Goal: Information Seeking & Learning: Learn about a topic

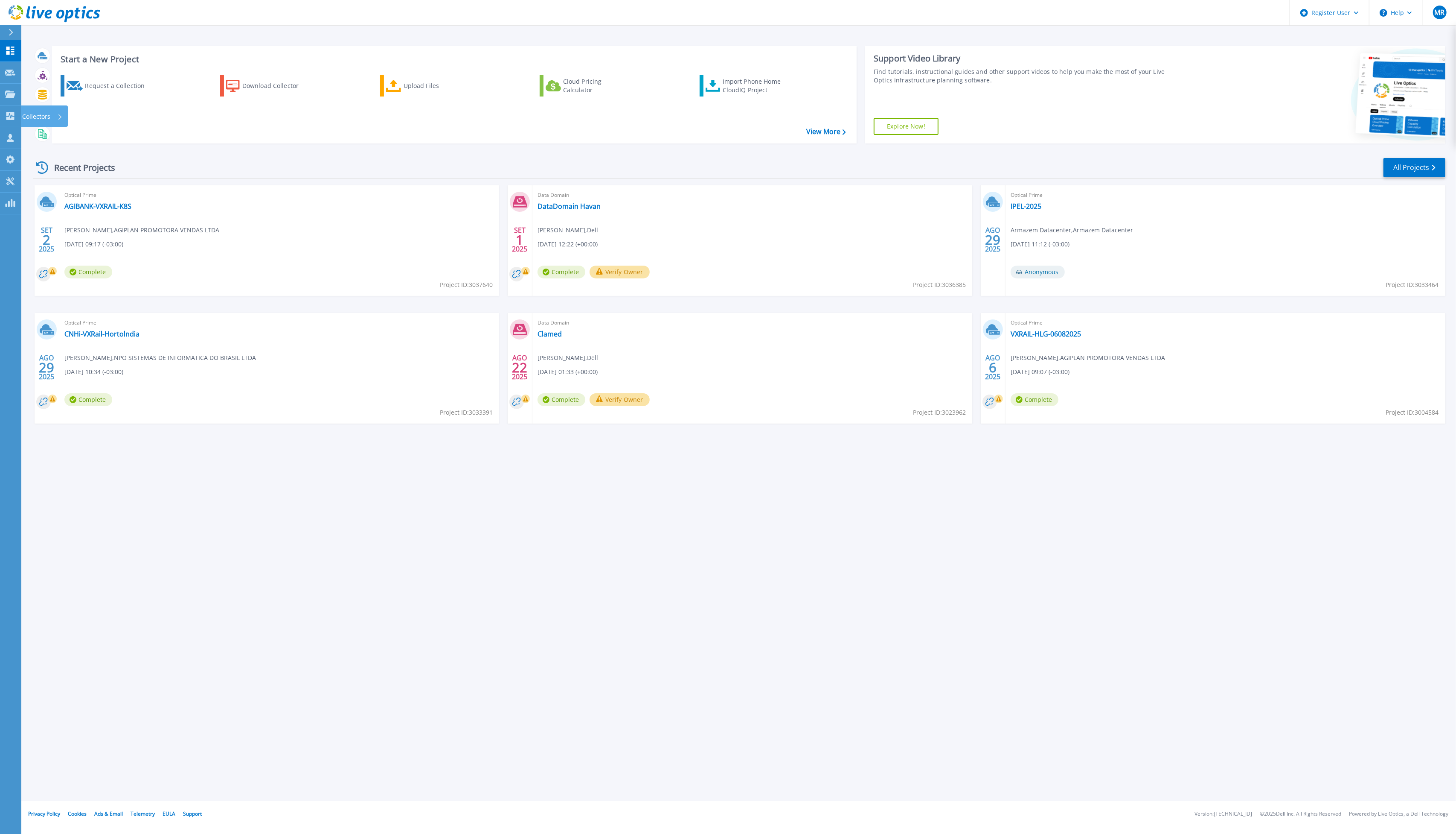
click at [5, 117] on icon at bounding box center [10, 116] width 10 height 8
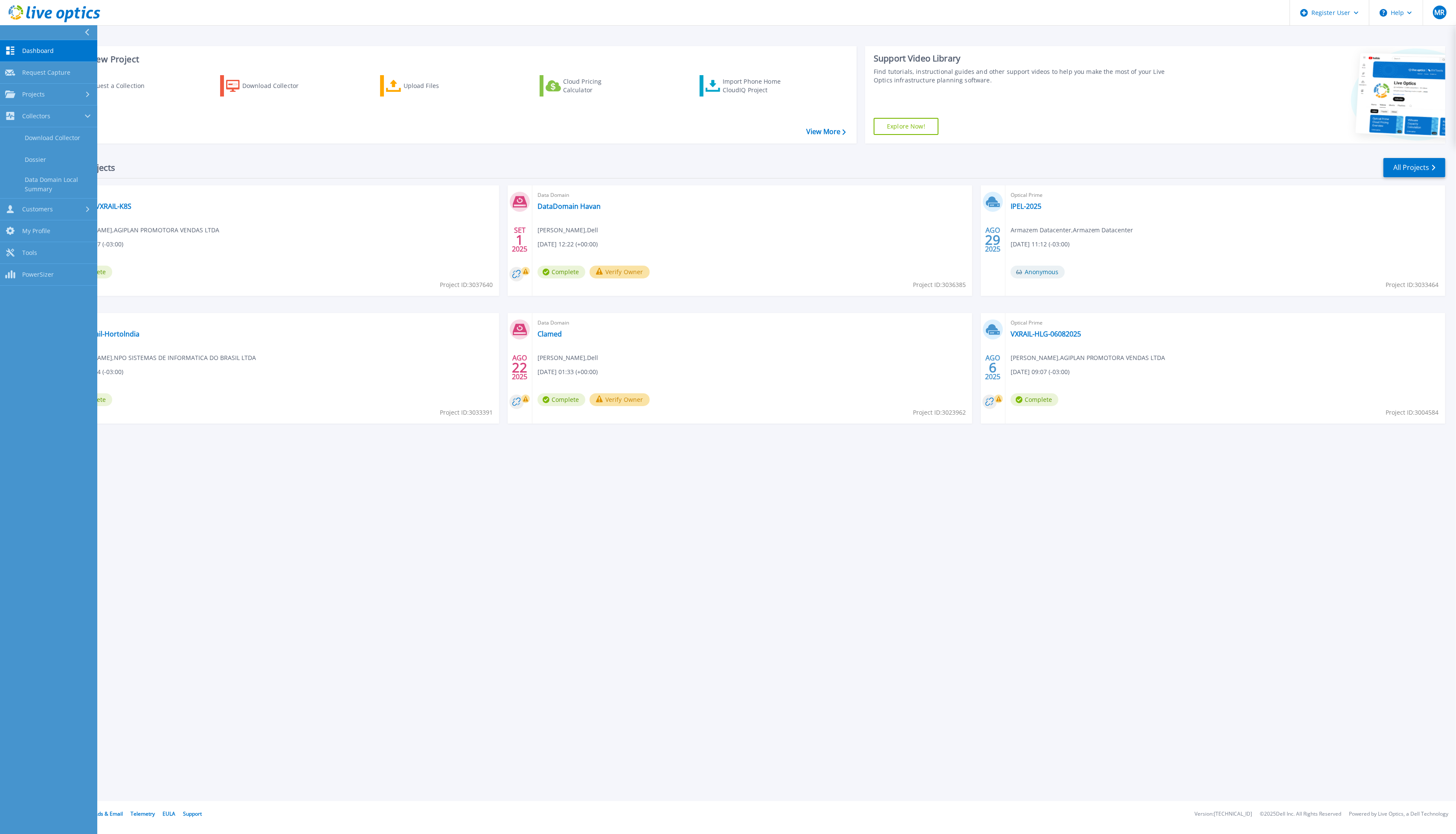
click at [47, 101] on link "Projects Projects" at bounding box center [48, 94] width 98 height 21
click at [50, 109] on link "Search Projects" at bounding box center [48, 116] width 98 height 21
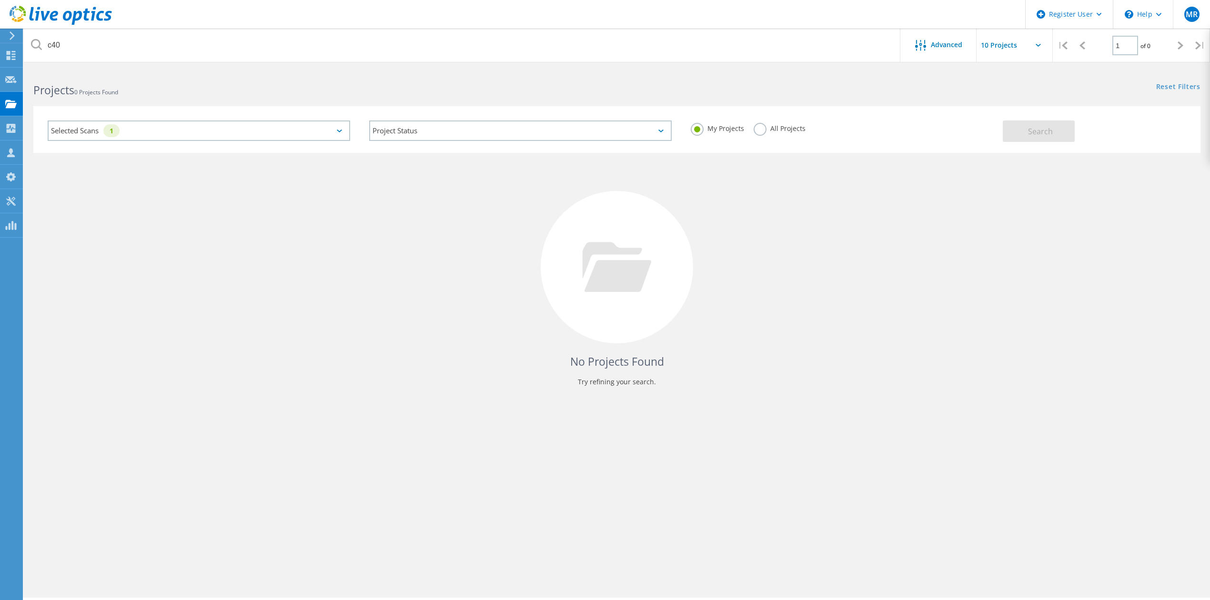
click at [793, 125] on label "All Projects" at bounding box center [780, 127] width 52 height 9
click at [0, 0] on input "All Projects" at bounding box center [0, 0] width 0 height 0
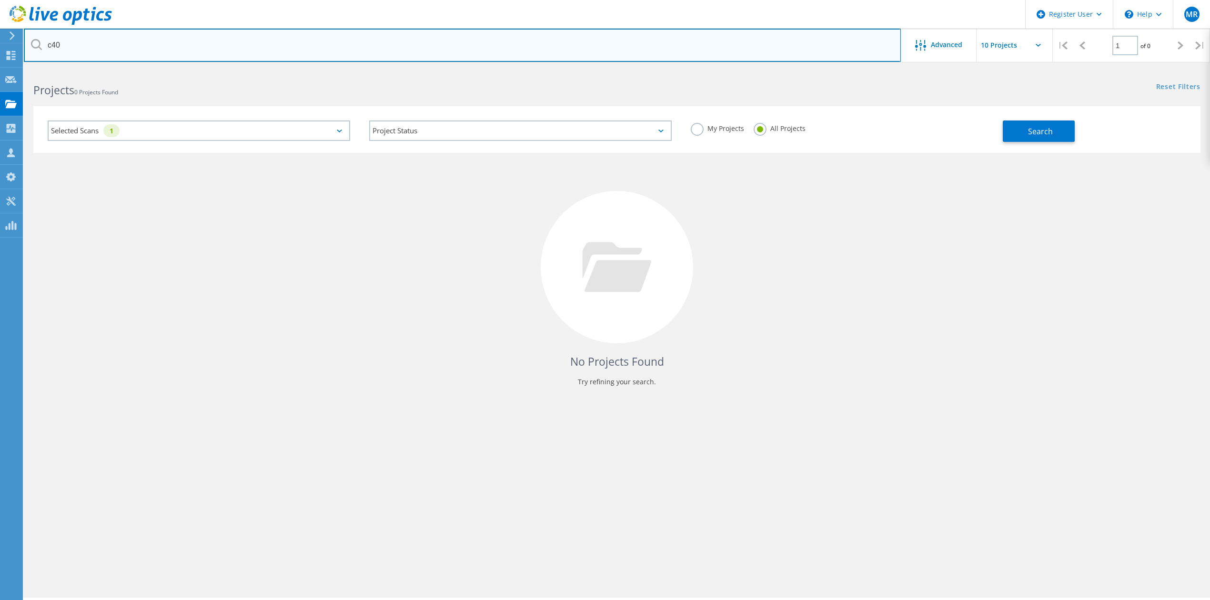
click at [153, 54] on input "c40" at bounding box center [462, 45] width 877 height 33
type input "pioneira"
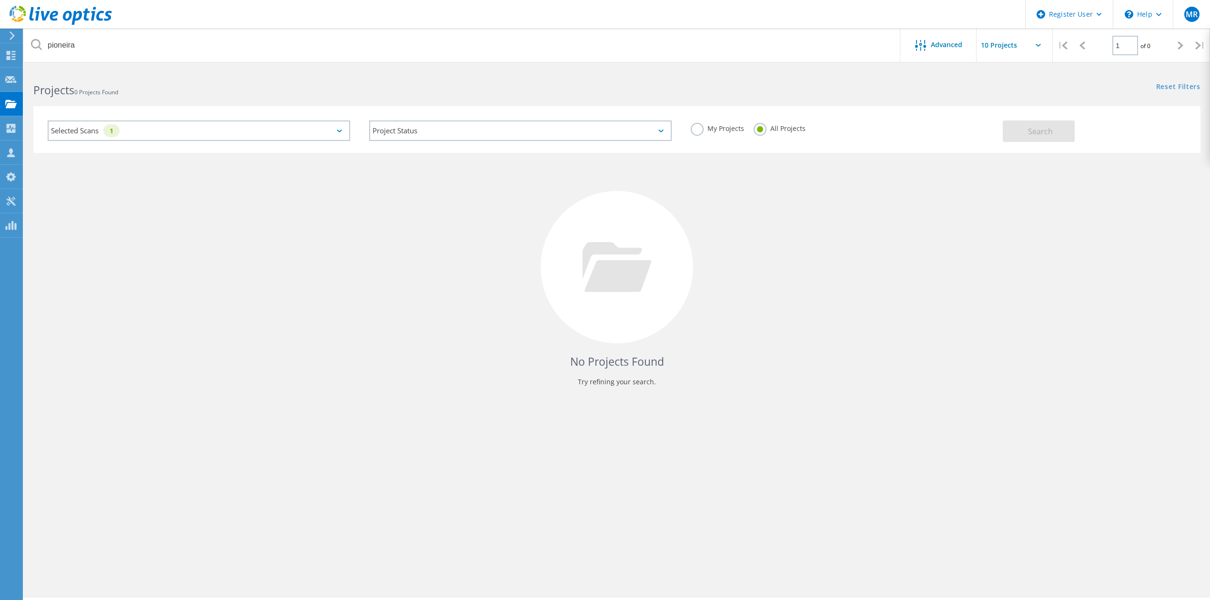
click at [272, 121] on div "Selected Scans 1" at bounding box center [199, 131] width 303 height 20
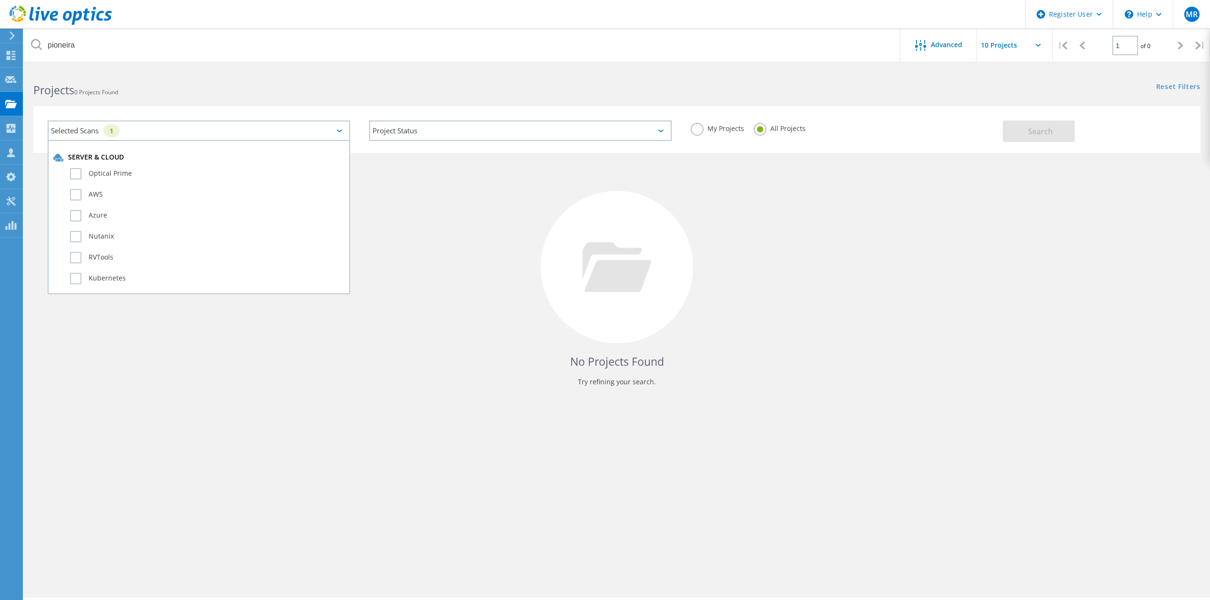
scroll to position [381, 0]
click at [72, 225] on label "Pure" at bounding box center [207, 230] width 274 height 11
click at [0, 0] on input "Pure" at bounding box center [0, 0] width 0 height 0
click at [1047, 129] on span "Search" at bounding box center [1040, 131] width 25 height 10
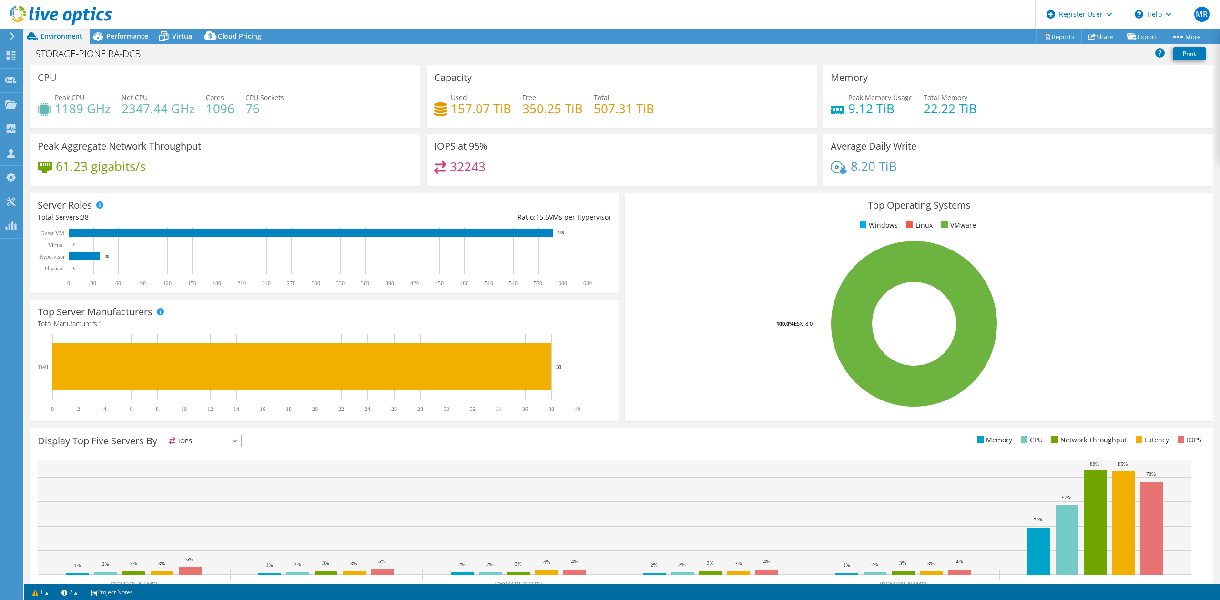
select select "USD"
click at [132, 39] on span "Performance" at bounding box center [127, 35] width 42 height 9
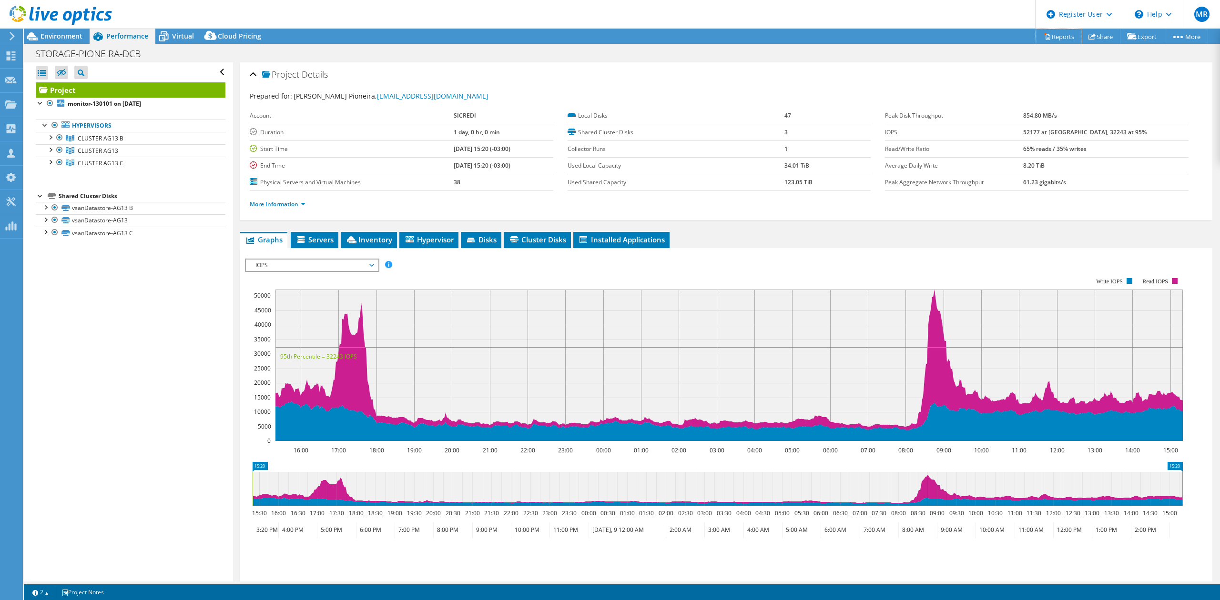
click at [1062, 40] on link "Reports" at bounding box center [1059, 36] width 46 height 15
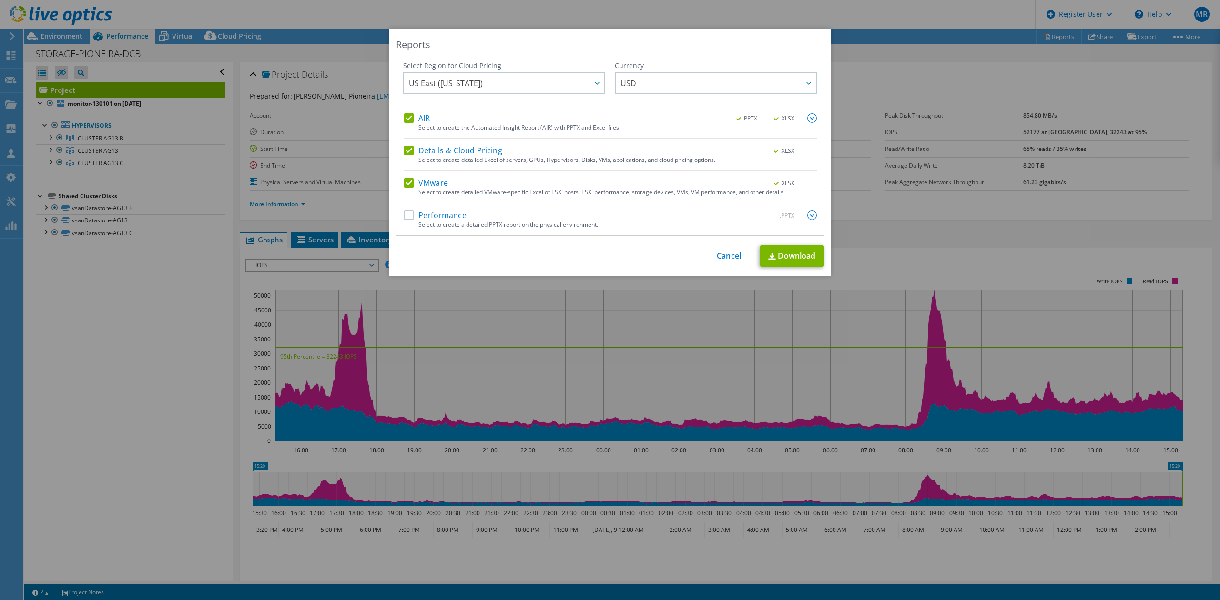
click at [462, 213] on div "Performance .PPTX" at bounding box center [610, 216] width 413 height 11
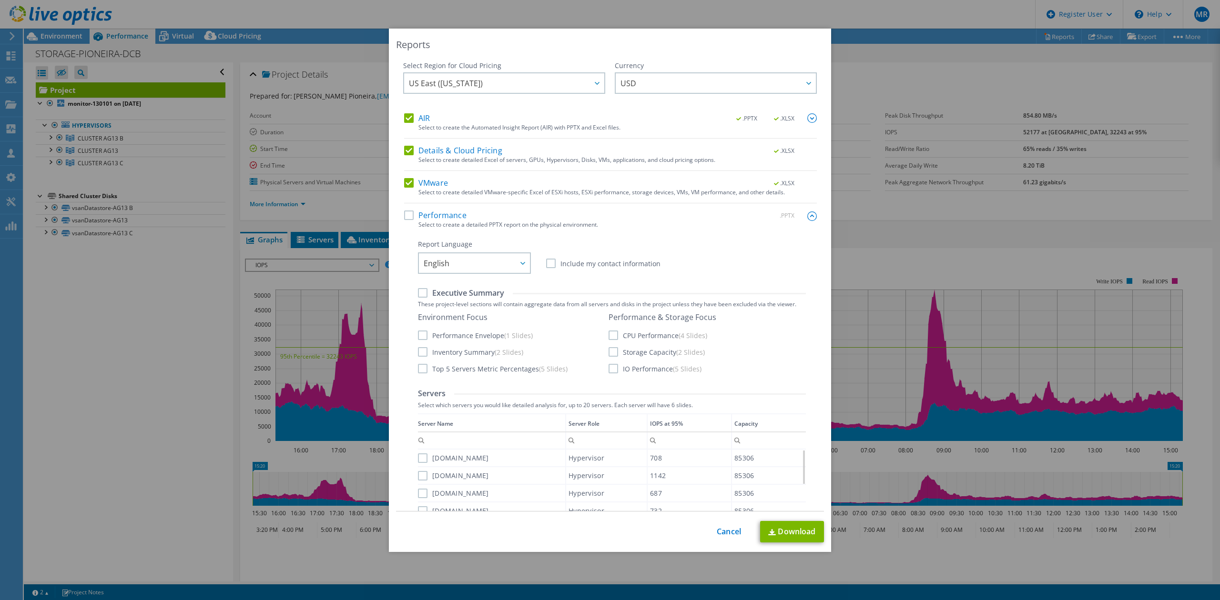
click at [441, 220] on label "Performance" at bounding box center [435, 216] width 62 height 10
click at [0, 0] on input "Performance" at bounding box center [0, 0] width 0 height 0
click at [807, 217] on img at bounding box center [812, 217] width 10 height 10
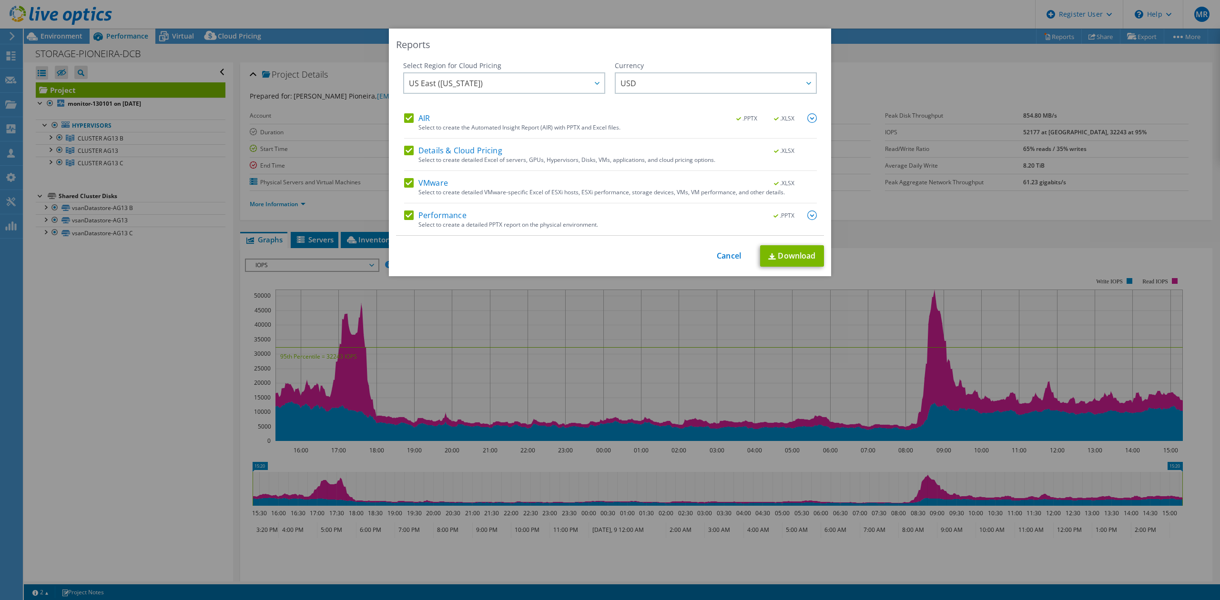
click at [794, 217] on span ".PPTX" at bounding box center [784, 216] width 36 height 7
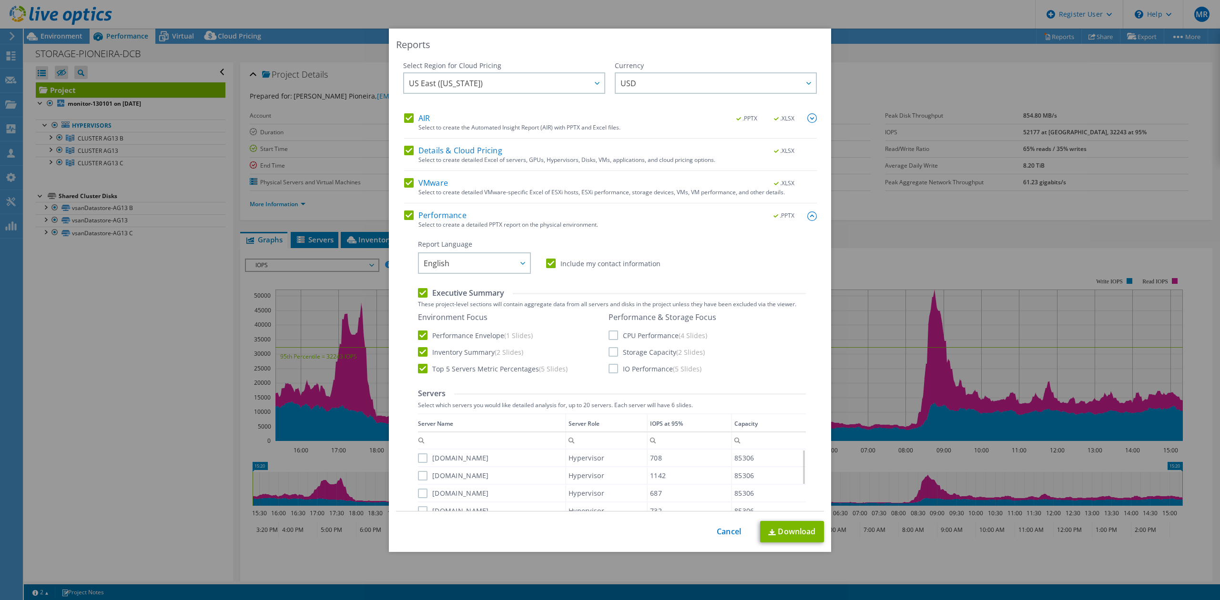
click at [603, 189] on div "Select to create detailed VMware-specific Excel of ESXi hosts, ESXi performance…" at bounding box center [617, 192] width 398 height 7
click at [482, 267] on span "English" at bounding box center [477, 264] width 106 height 20
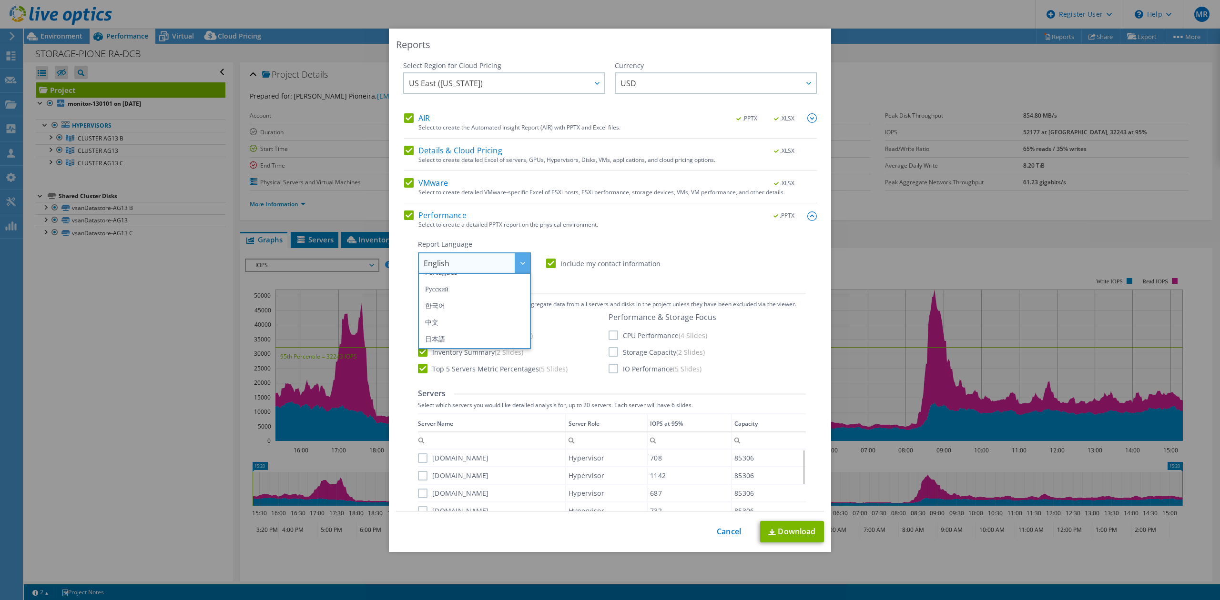
scroll to position [48, 0]
click at [468, 336] on li "Português" at bounding box center [474, 335] width 108 height 17
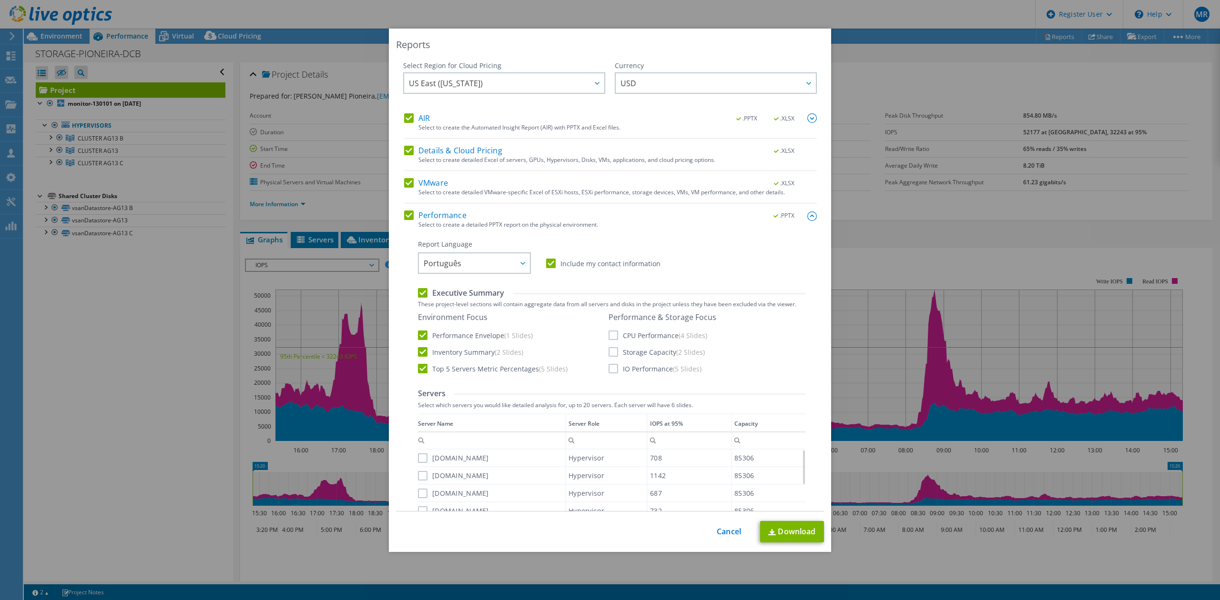
click at [762, 256] on div "Report Language English Deutsch Español Français Italiano Polski Português Русс…" at bounding box center [612, 257] width 388 height 34
click at [616, 368] on label "IO Performance (5 Slides)" at bounding box center [655, 369] width 93 height 10
click at [0, 0] on input "IO Performance (5 Slides)" at bounding box center [0, 0] width 0 height 0
drag, startPoint x: 619, startPoint y: 351, endPoint x: 646, endPoint y: 364, distance: 29.6
click at [619, 351] on label "Storage Capacity (2 Slides)" at bounding box center [657, 352] width 96 height 10
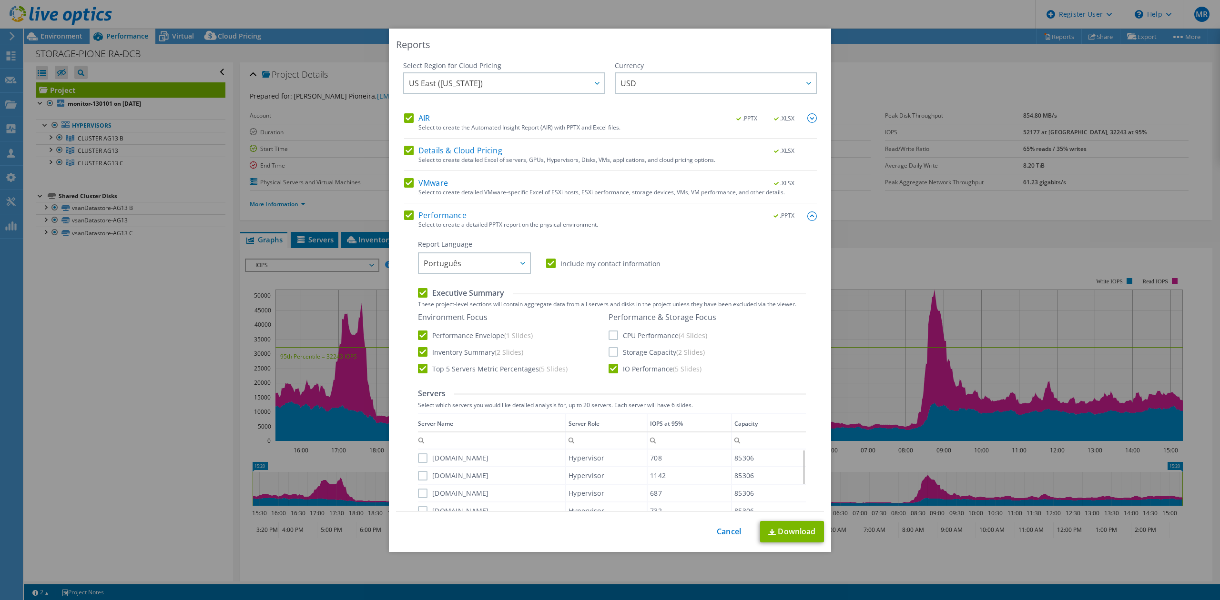
click at [0, 0] on input "Storage Capacity (2 Slides)" at bounding box center [0, 0] width 0 height 0
click at [791, 533] on link "Download" at bounding box center [792, 531] width 64 height 21
click at [717, 529] on link "Cancel" at bounding box center [729, 532] width 24 height 9
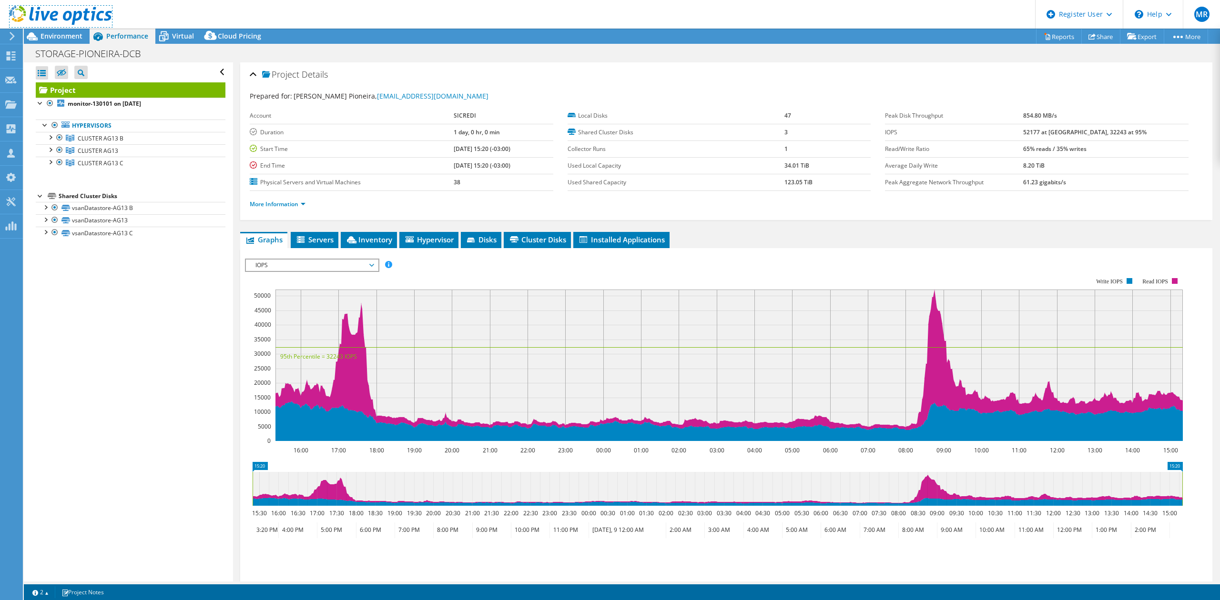
click at [74, 27] on link at bounding box center [61, 23] width 102 height 8
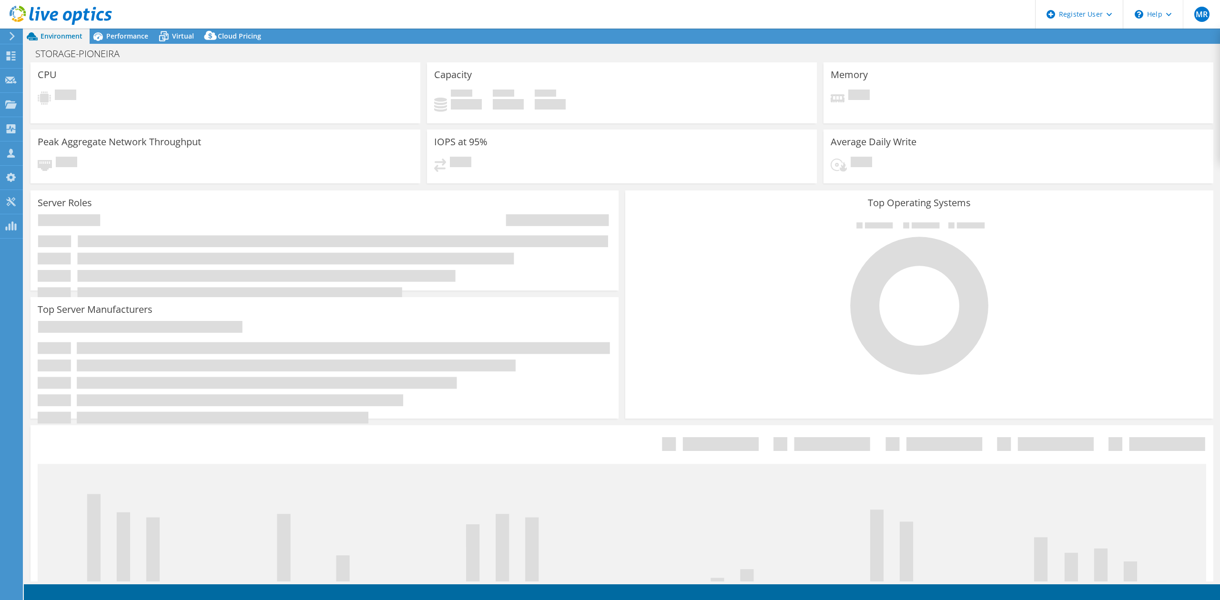
select select "USD"
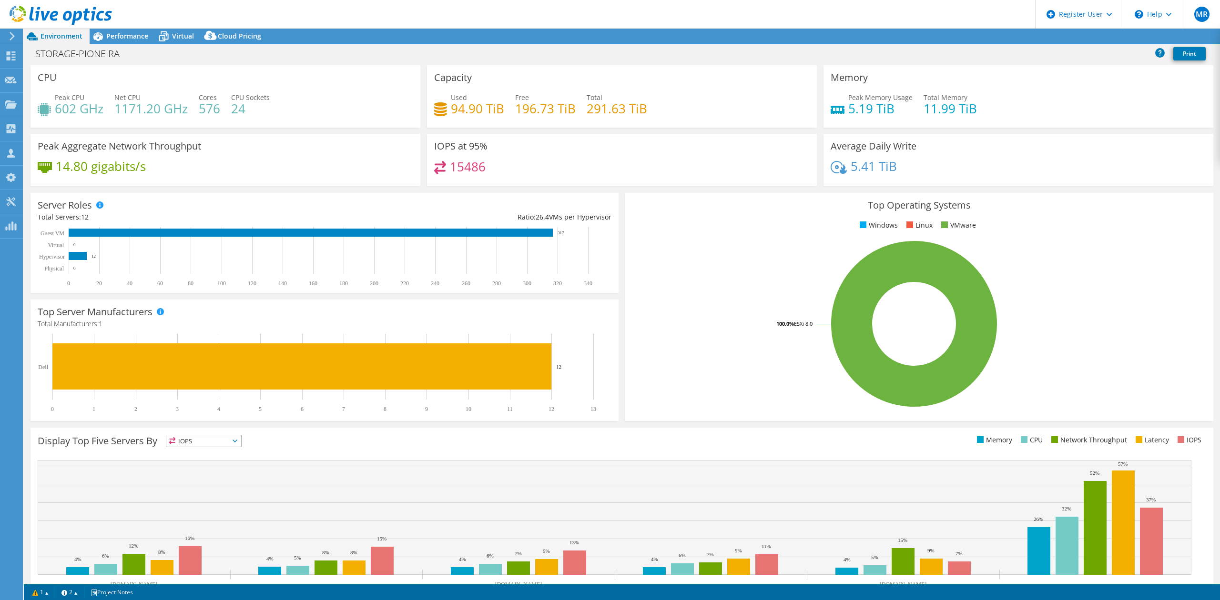
click at [132, 32] on span "Performance" at bounding box center [127, 35] width 42 height 9
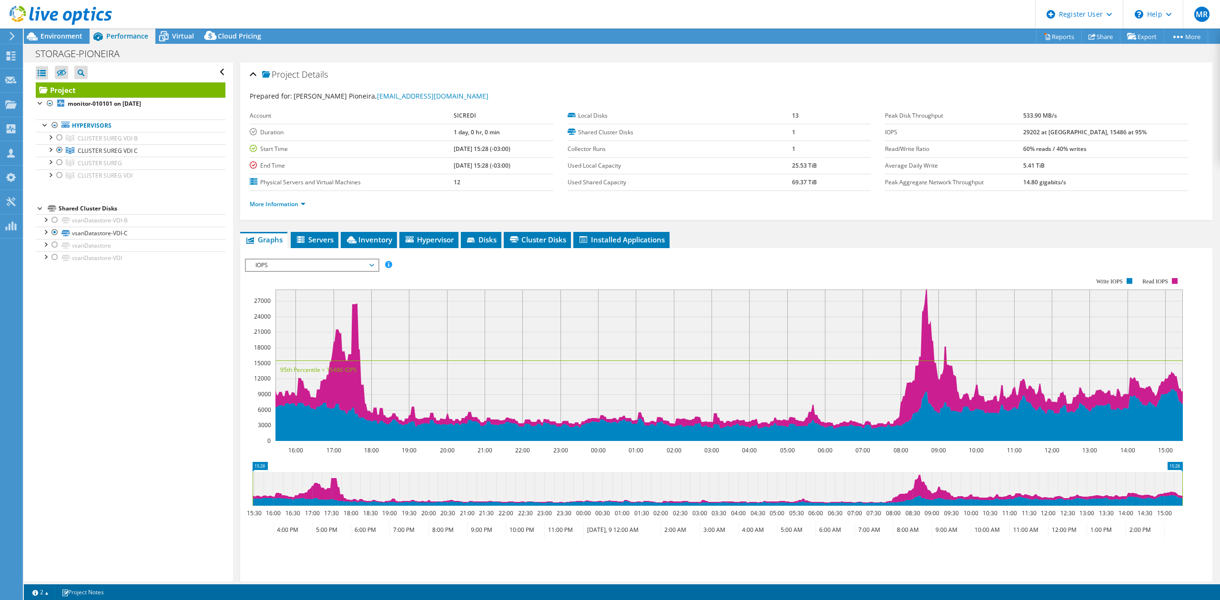
click at [60, 140] on div at bounding box center [60, 137] width 10 height 11
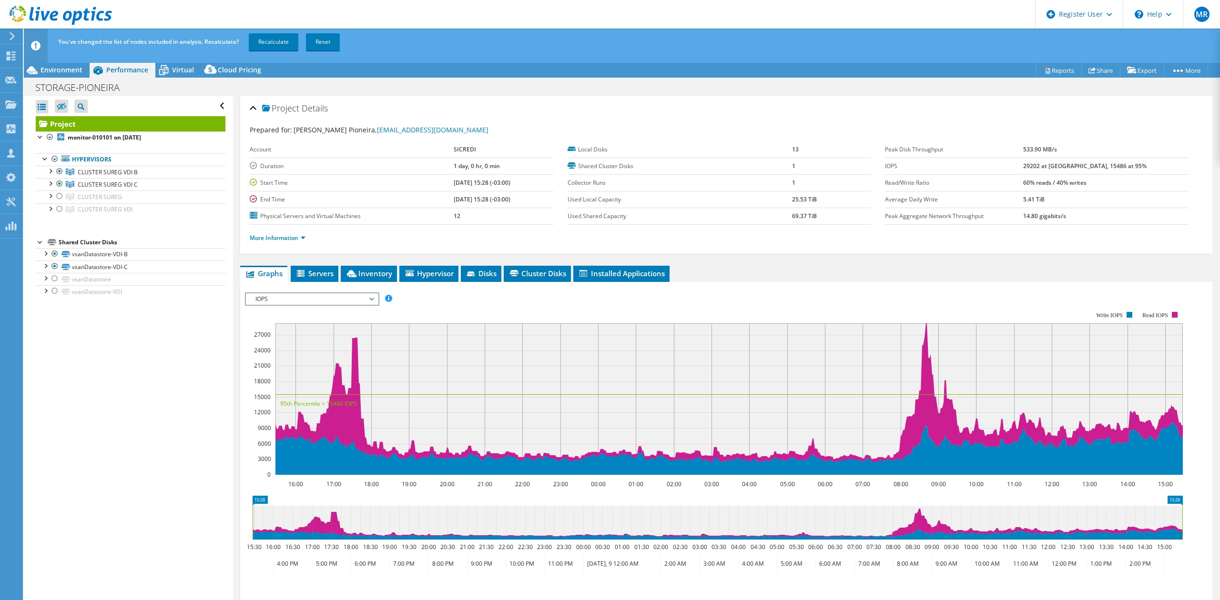
click at [57, 196] on div at bounding box center [60, 196] width 10 height 11
click at [60, 212] on div at bounding box center [60, 208] width 10 height 11
click at [277, 46] on link "Recalculate" at bounding box center [274, 41] width 50 height 17
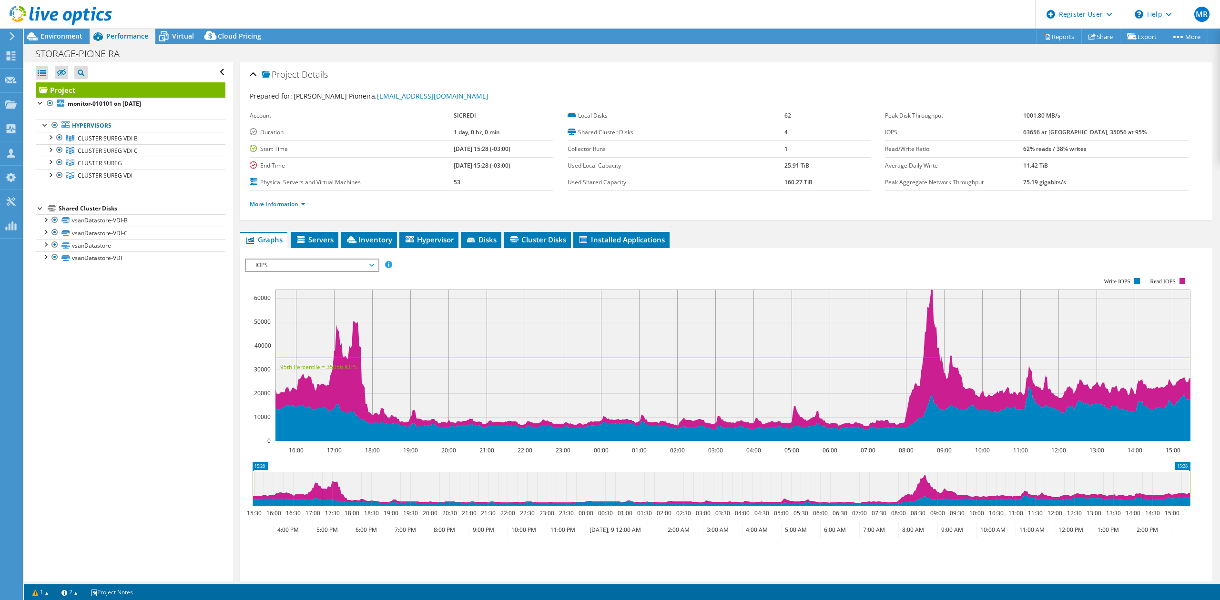
click at [175, 33] on span "Virtual" at bounding box center [183, 35] width 22 height 9
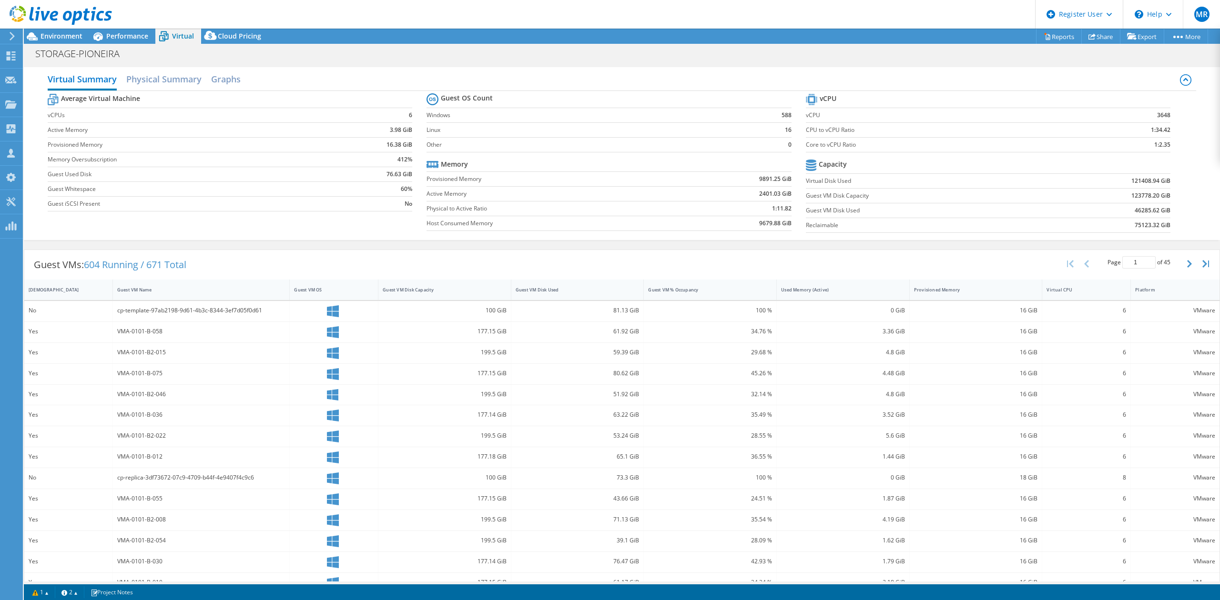
click at [110, 31] on div at bounding box center [56, 16] width 112 height 32
click at [112, 31] on span "Performance" at bounding box center [127, 35] width 42 height 9
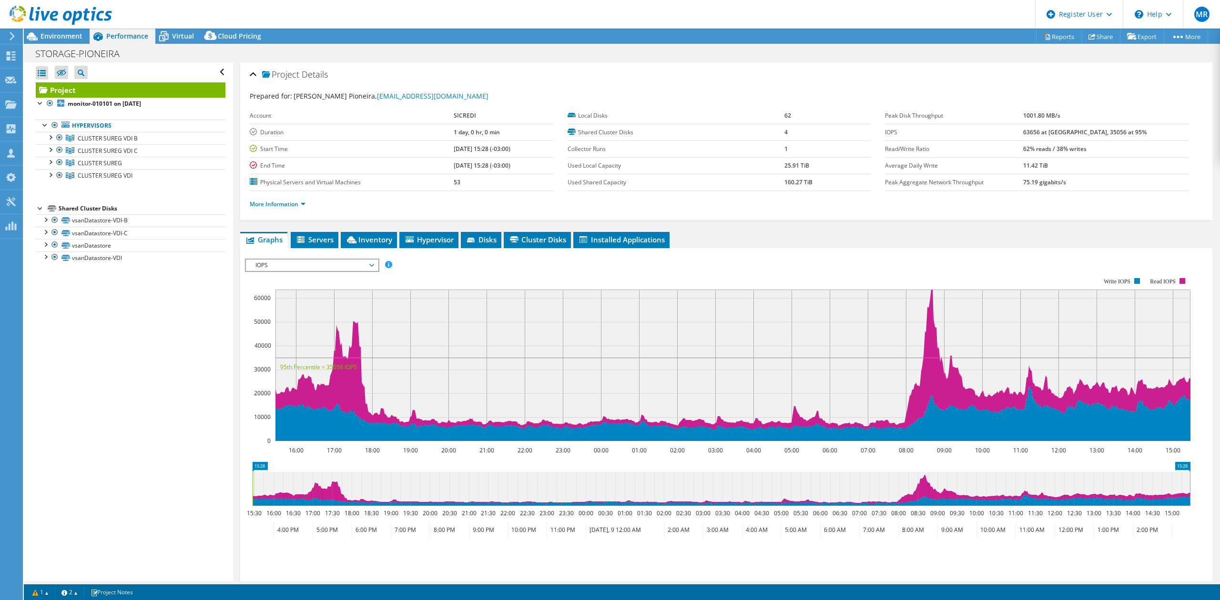
click at [49, 33] on span "Environment" at bounding box center [62, 35] width 42 height 9
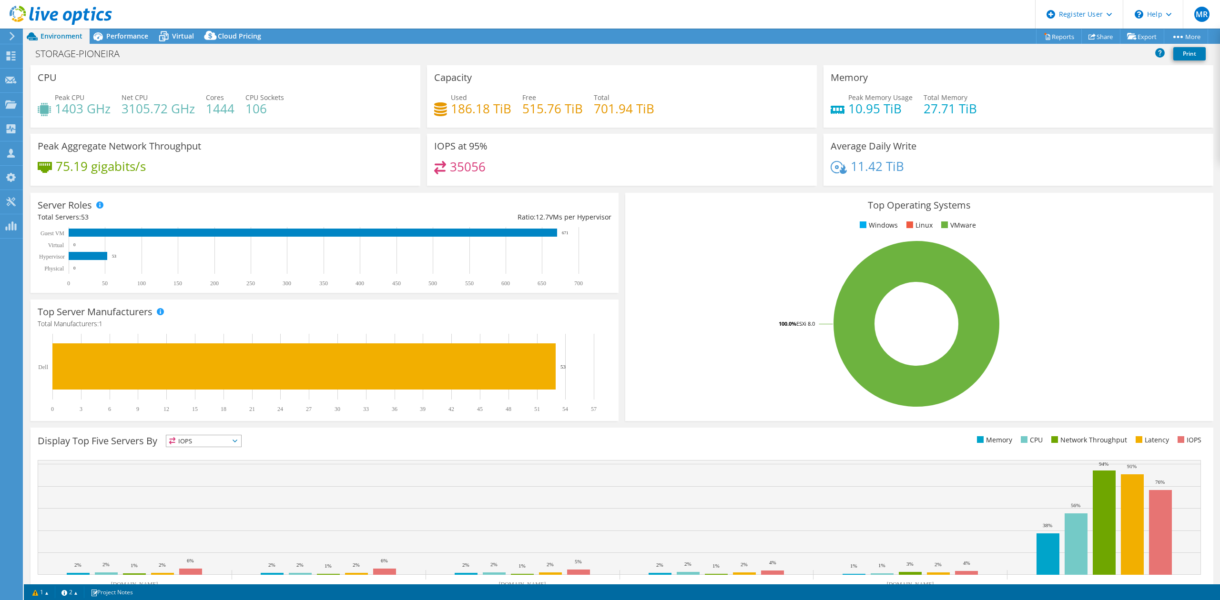
click at [144, 39] on span "Performance" at bounding box center [127, 35] width 42 height 9
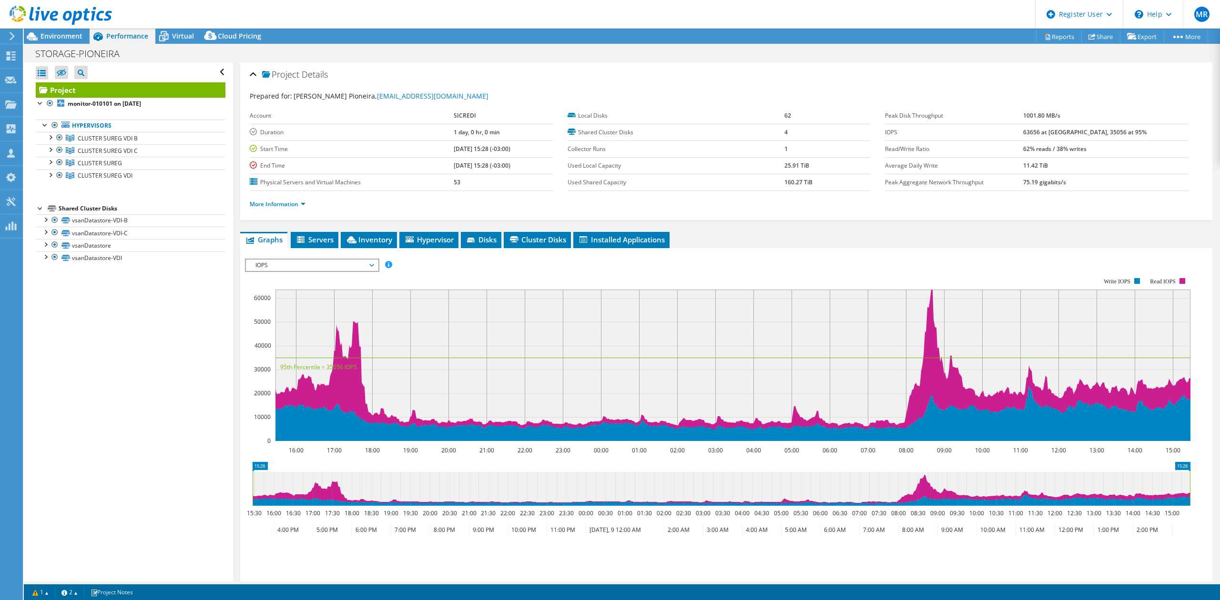
click at [168, 37] on icon at bounding box center [164, 37] width 10 height 8
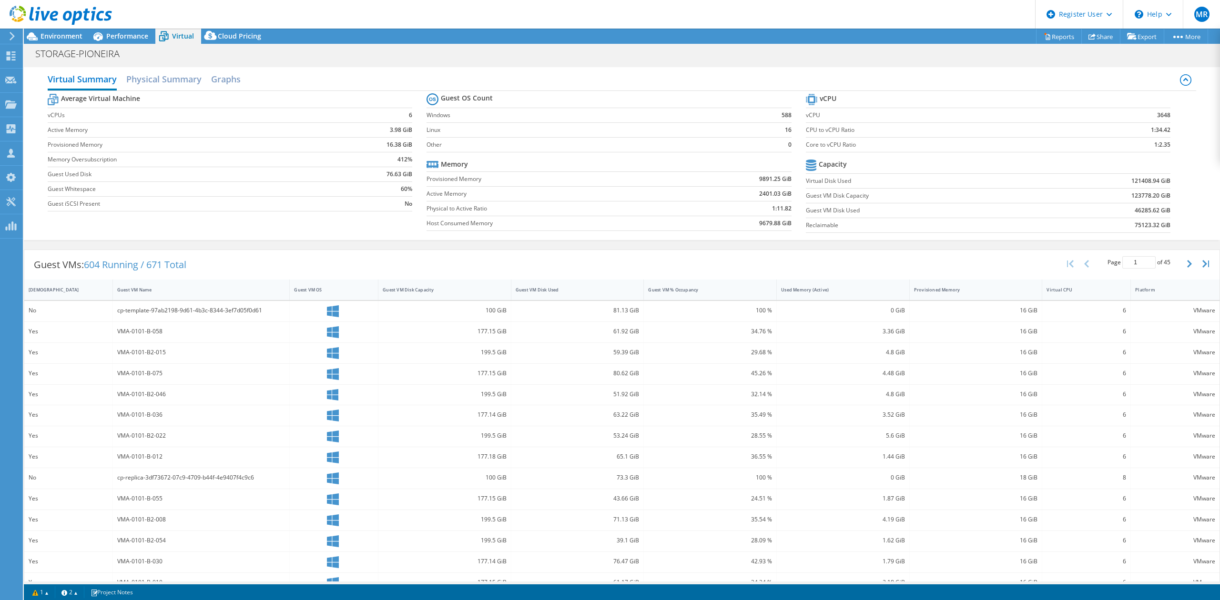
click at [142, 37] on span "Performance" at bounding box center [127, 35] width 42 height 9
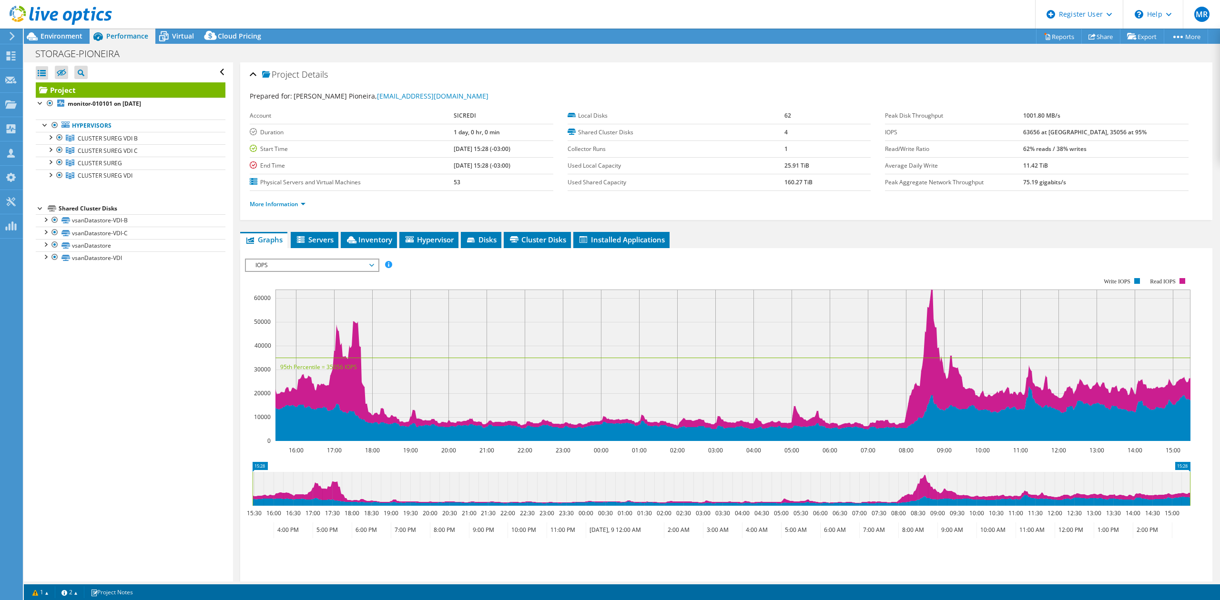
click at [69, 38] on span "Environment" at bounding box center [62, 35] width 42 height 9
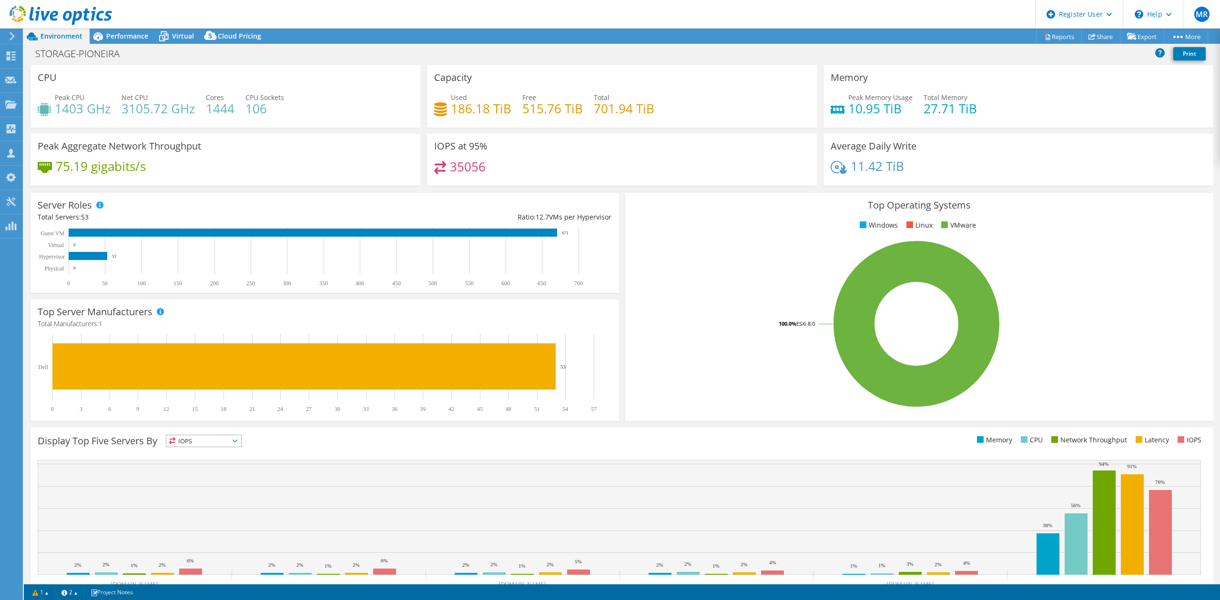
drag, startPoint x: 101, startPoint y: 37, endPoint x: 162, endPoint y: 42, distance: 61.3
click at [105, 38] on icon at bounding box center [98, 36] width 17 height 17
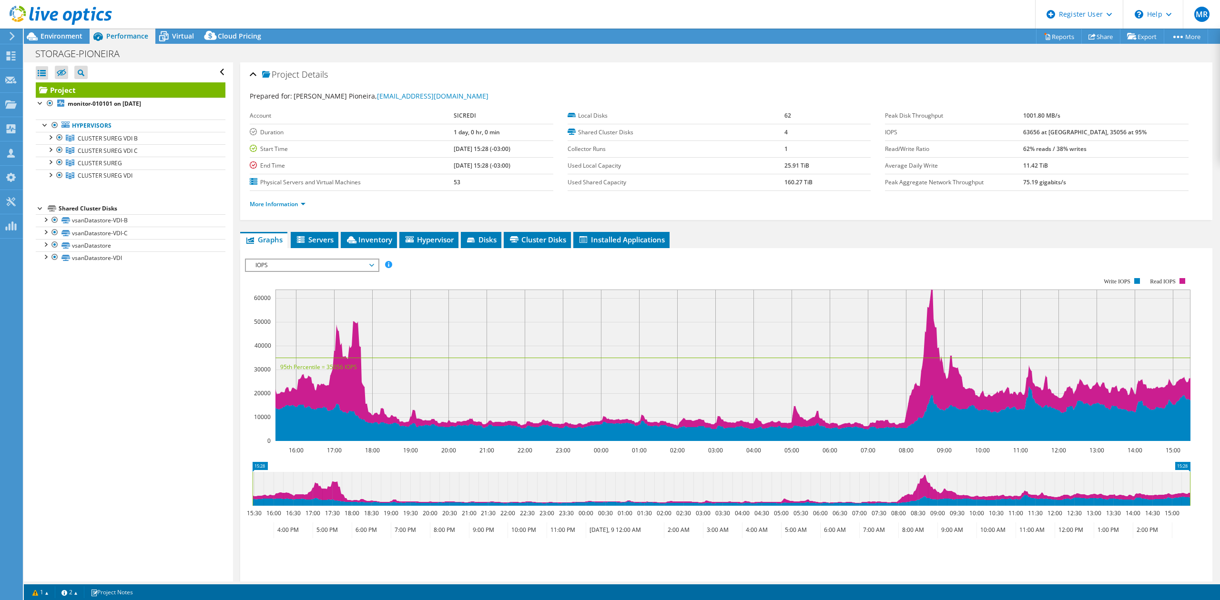
click at [162, 42] on icon at bounding box center [163, 36] width 17 height 17
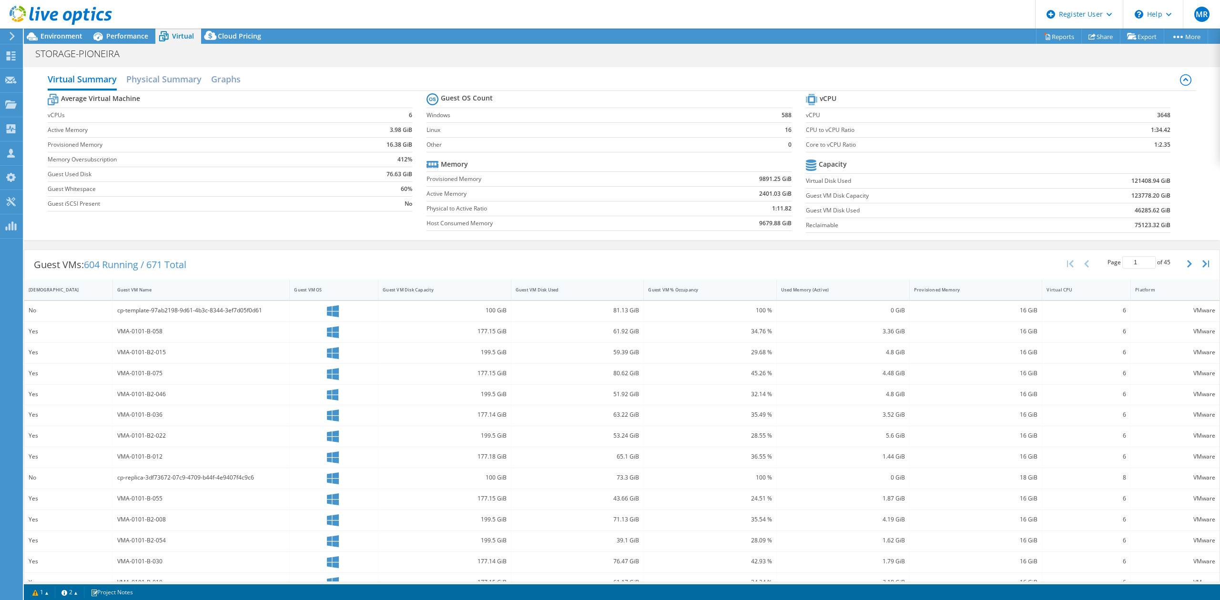
click at [145, 41] on div "Performance" at bounding box center [123, 36] width 66 height 15
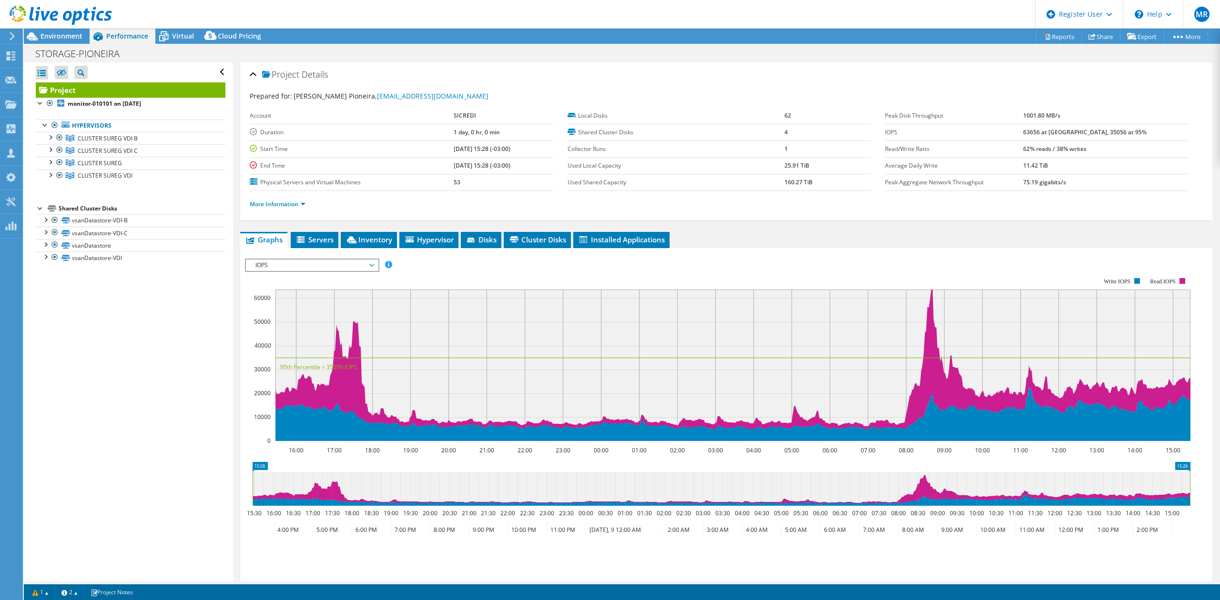
drag, startPoint x: 84, startPoint y: 37, endPoint x: 136, endPoint y: 37, distance: 52.4
click at [85, 37] on div "Environment" at bounding box center [57, 36] width 66 height 15
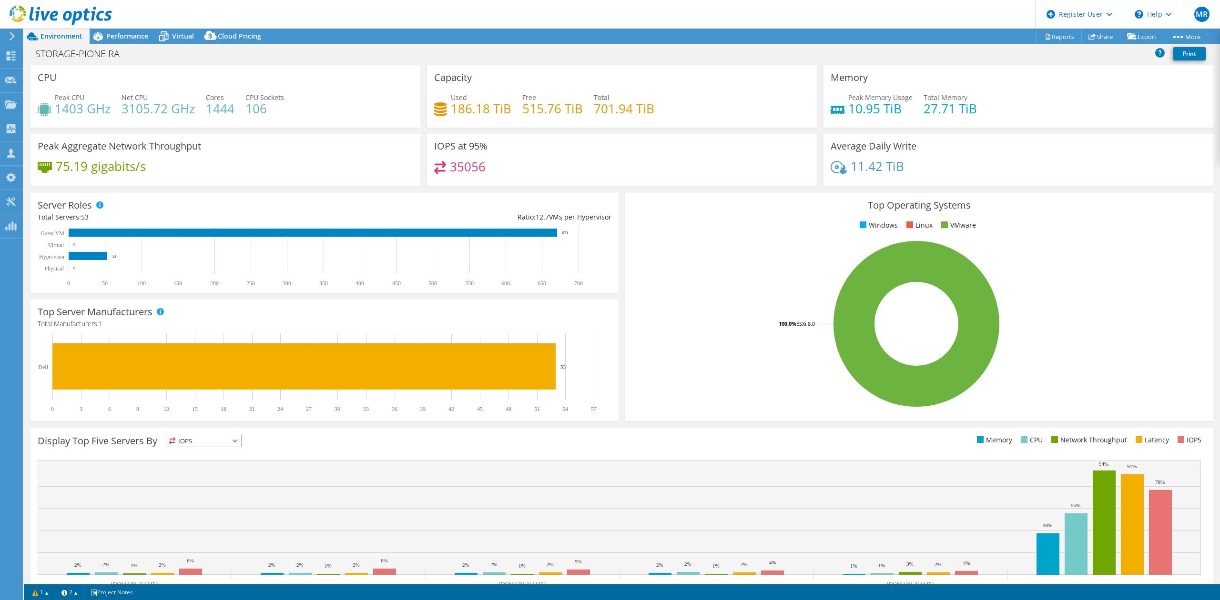
drag, startPoint x: 137, startPoint y: 37, endPoint x: 171, endPoint y: 37, distance: 33.4
click at [138, 37] on span "Performance" at bounding box center [127, 35] width 42 height 9
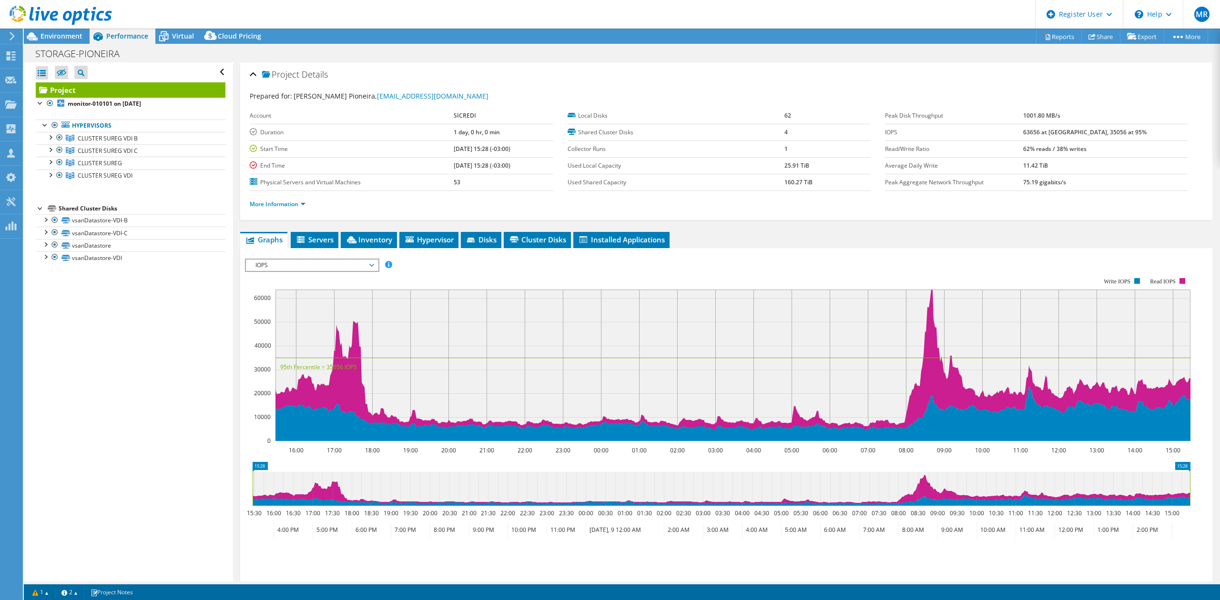
click at [191, 37] on span "Virtual" at bounding box center [183, 35] width 22 height 9
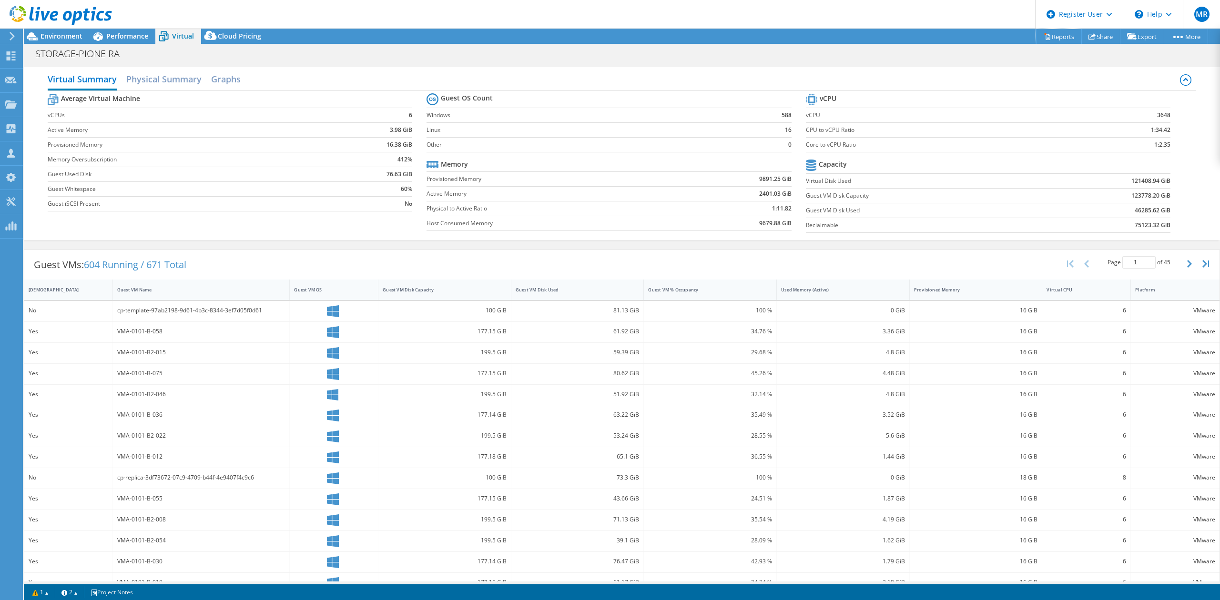
click at [1066, 40] on link "Reports" at bounding box center [1059, 36] width 46 height 15
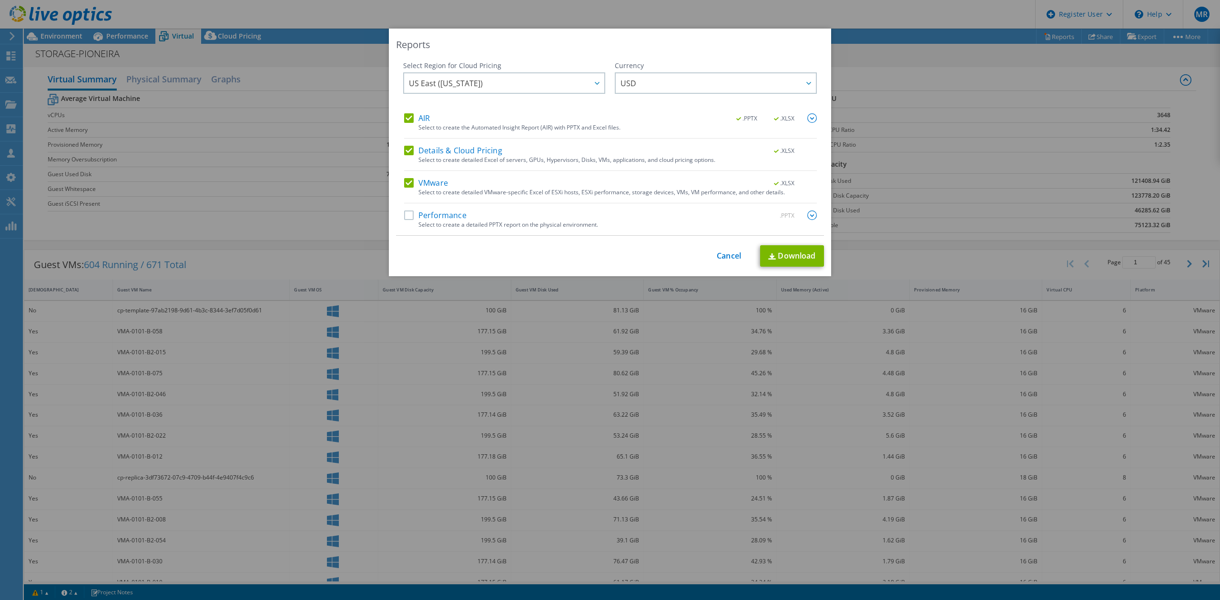
click at [434, 220] on label "Performance" at bounding box center [435, 216] width 62 height 10
click at [0, 0] on input "Performance" at bounding box center [0, 0] width 0 height 0
click at [807, 213] on img at bounding box center [812, 216] width 10 height 10
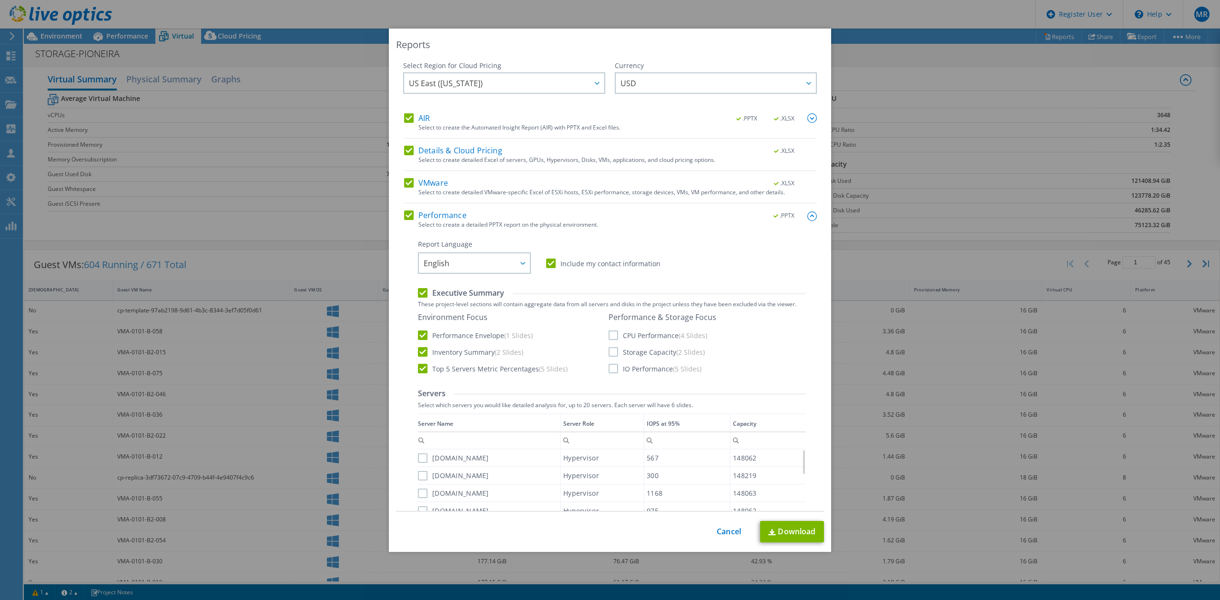
click at [498, 264] on span "English" at bounding box center [477, 264] width 106 height 20
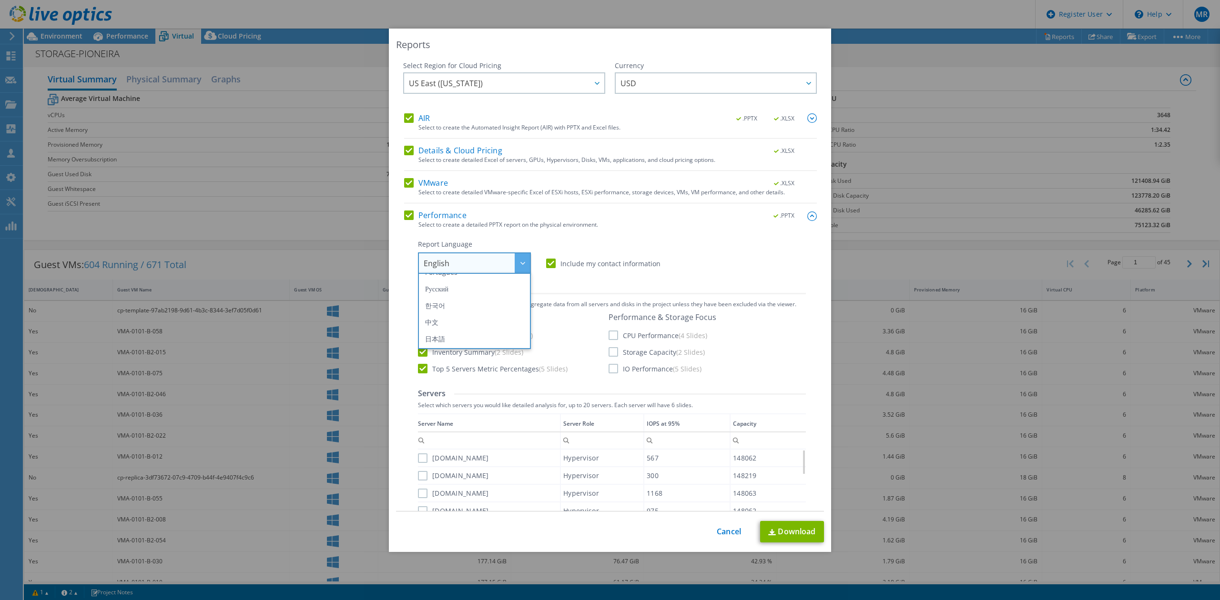
scroll to position [48, 0]
click at [475, 335] on li "Português" at bounding box center [474, 335] width 108 height 17
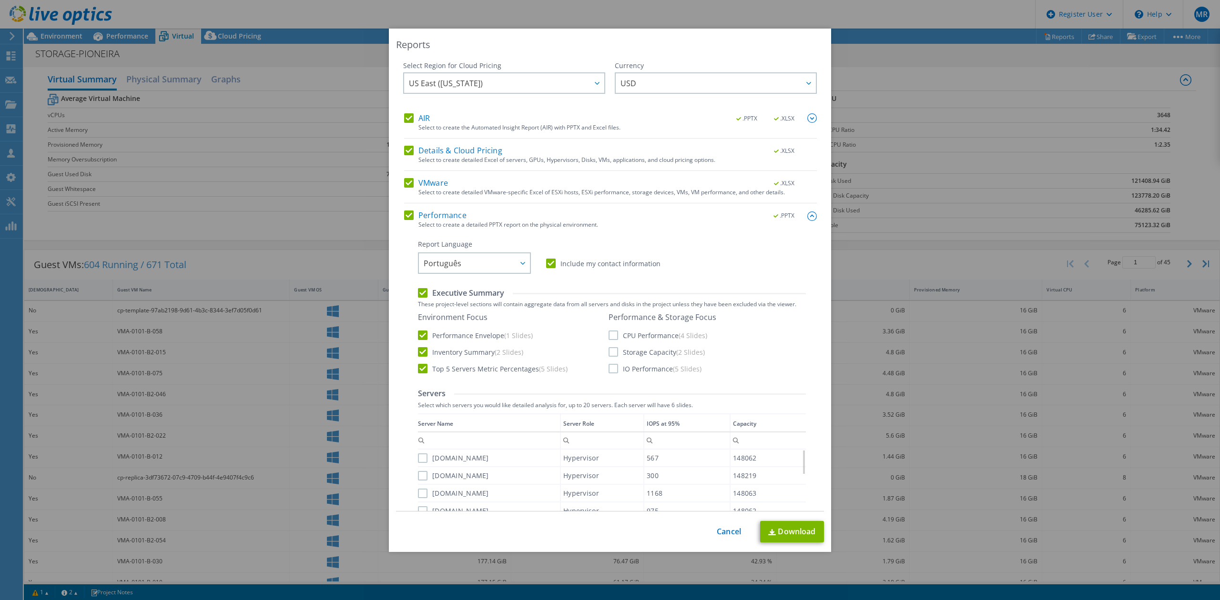
click at [637, 372] on label "IO Performance (5 Slides)" at bounding box center [655, 369] width 93 height 10
click at [0, 0] on input "IO Performance (5 Slides)" at bounding box center [0, 0] width 0 height 0
click at [793, 534] on link "Download" at bounding box center [792, 531] width 64 height 21
click at [731, 533] on link "Cancel" at bounding box center [729, 532] width 24 height 9
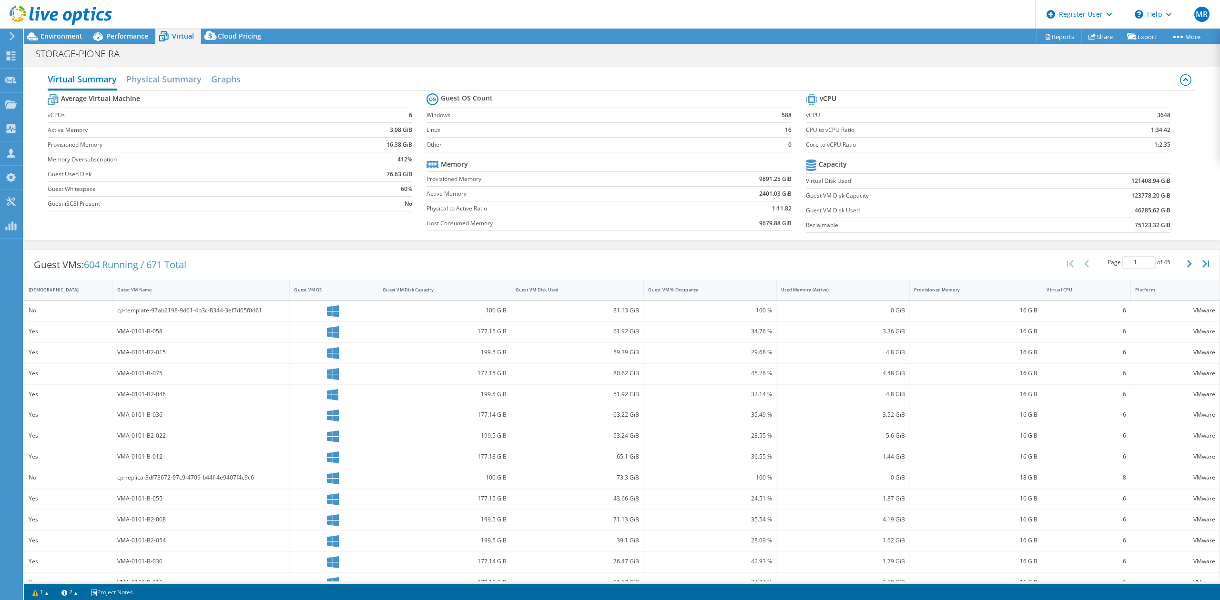
click at [142, 42] on div "Performance" at bounding box center [123, 36] width 66 height 15
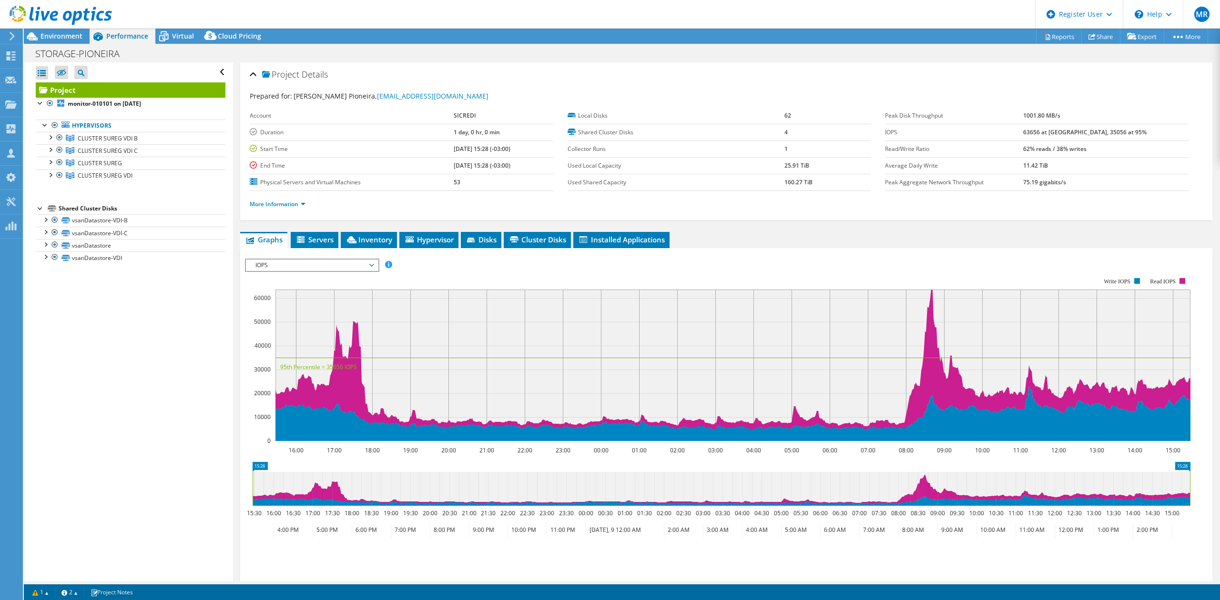
click at [192, 416] on div "Open All Close All Hide Excluded Nodes Project Tree Filter" at bounding box center [128, 321] width 209 height 519
click at [320, 270] on span "IOPS" at bounding box center [312, 265] width 122 height 11
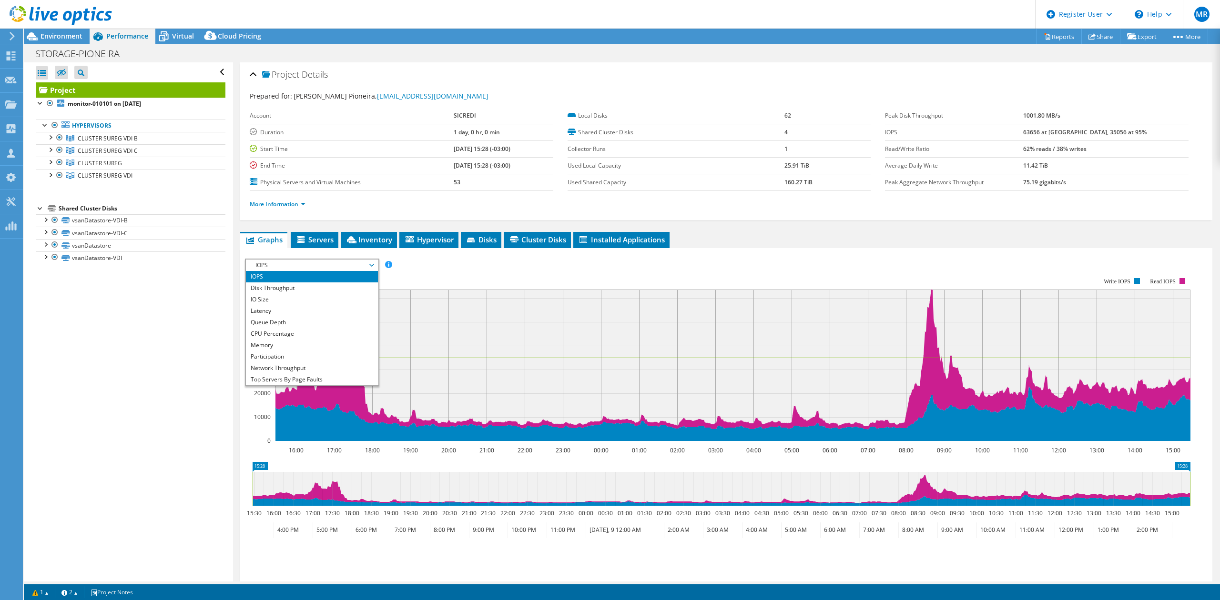
click at [319, 289] on li "Disk Throughput" at bounding box center [312, 288] width 132 height 11
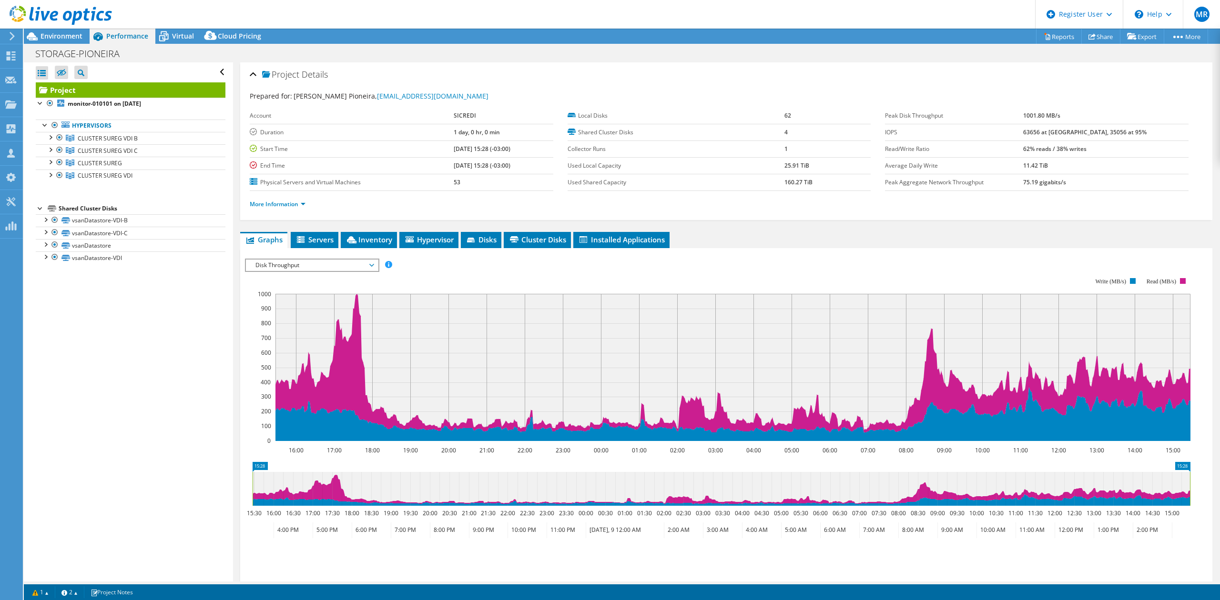
click at [1061, 254] on div "IOPS Disk Throughput IO Size Latency Queue Depth CPU Percentage Memory Page Fau…" at bounding box center [726, 416] width 963 height 336
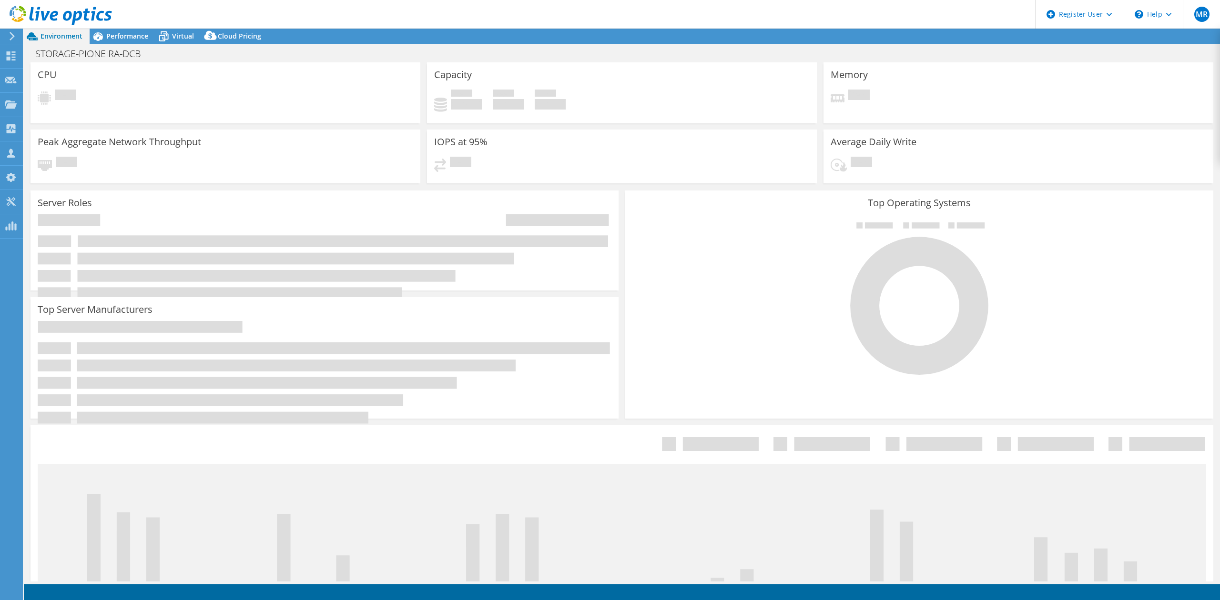
select select "USD"
click at [168, 40] on icon at bounding box center [163, 36] width 17 height 17
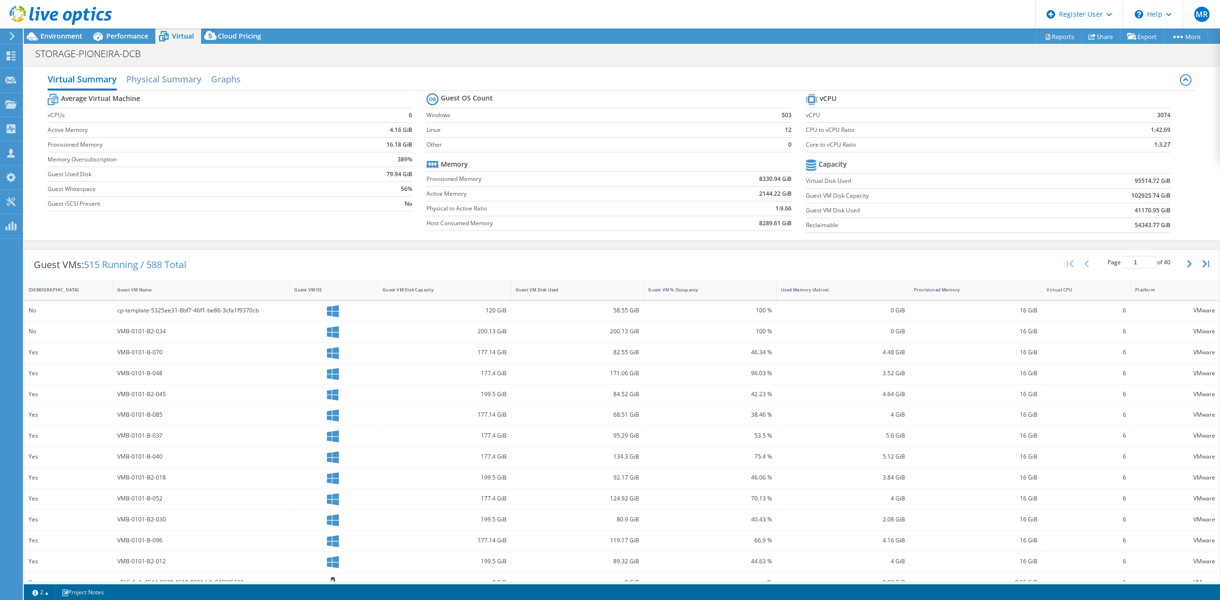
click at [1135, 184] on b "95514.72 GiB" at bounding box center [1153, 181] width 36 height 10
click at [1135, 214] on b "41170.95 GiB" at bounding box center [1153, 211] width 36 height 10
click at [1137, 230] on b "54343.77 GiB" at bounding box center [1153, 226] width 36 height 10
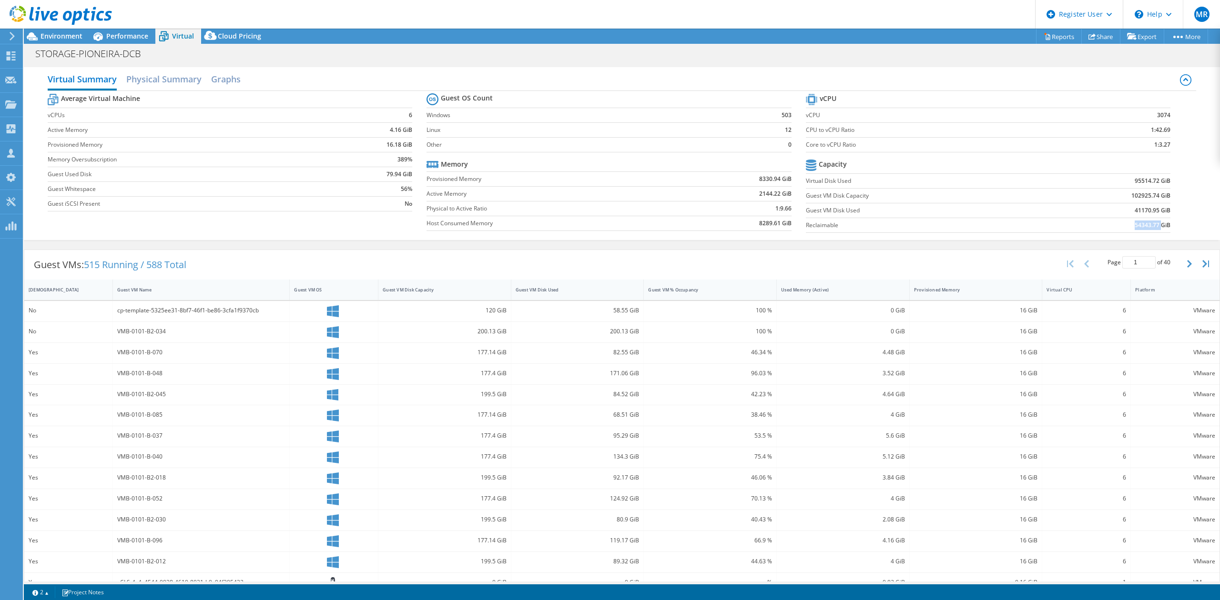
click at [1137, 230] on b "54343.77 GiB" at bounding box center [1153, 226] width 36 height 10
click at [815, 225] on label "Reclaimable" at bounding box center [921, 226] width 231 height 10
click at [1147, 229] on b "54343.77 GiB" at bounding box center [1153, 226] width 36 height 10
drag, startPoint x: 1164, startPoint y: 229, endPoint x: 800, endPoint y: 225, distance: 364.1
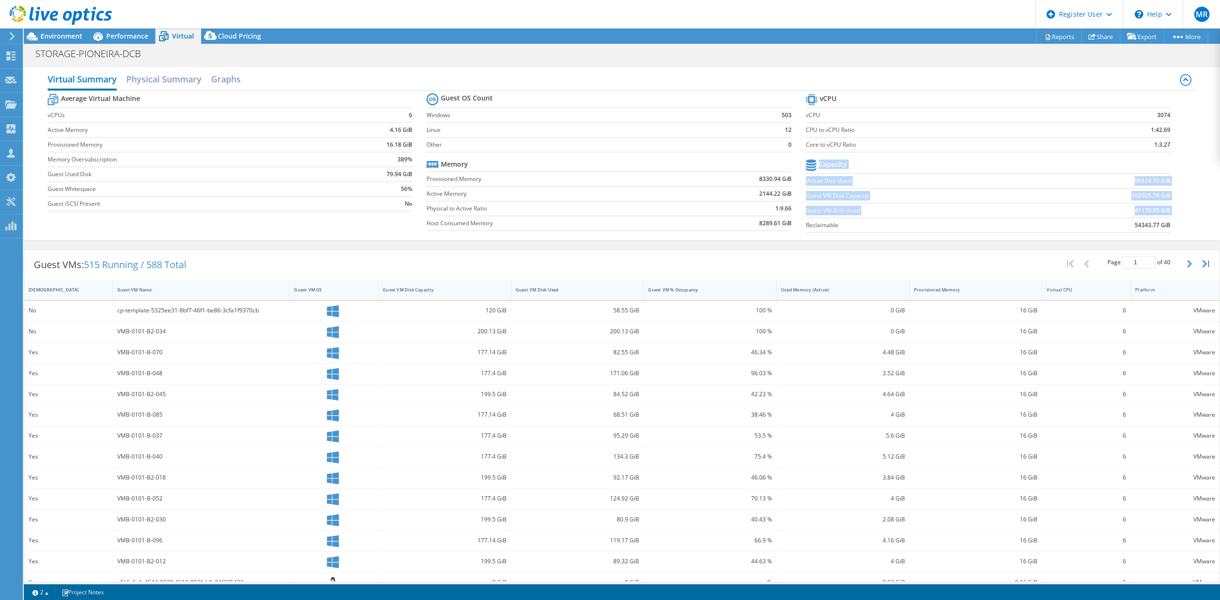
click at [806, 225] on section "vCPU vCPU 3074 CPU to vCPU Ratio 1:42.69 Core to vCPU Ratio 1:3.27 Capacity Vir…" at bounding box center [995, 164] width 379 height 146
click at [806, 227] on label "Reclaimable" at bounding box center [921, 226] width 231 height 10
click at [853, 197] on label "Guest VM Disk Capacity" at bounding box center [921, 196] width 231 height 10
click at [145, 41] on div "Performance" at bounding box center [123, 36] width 66 height 15
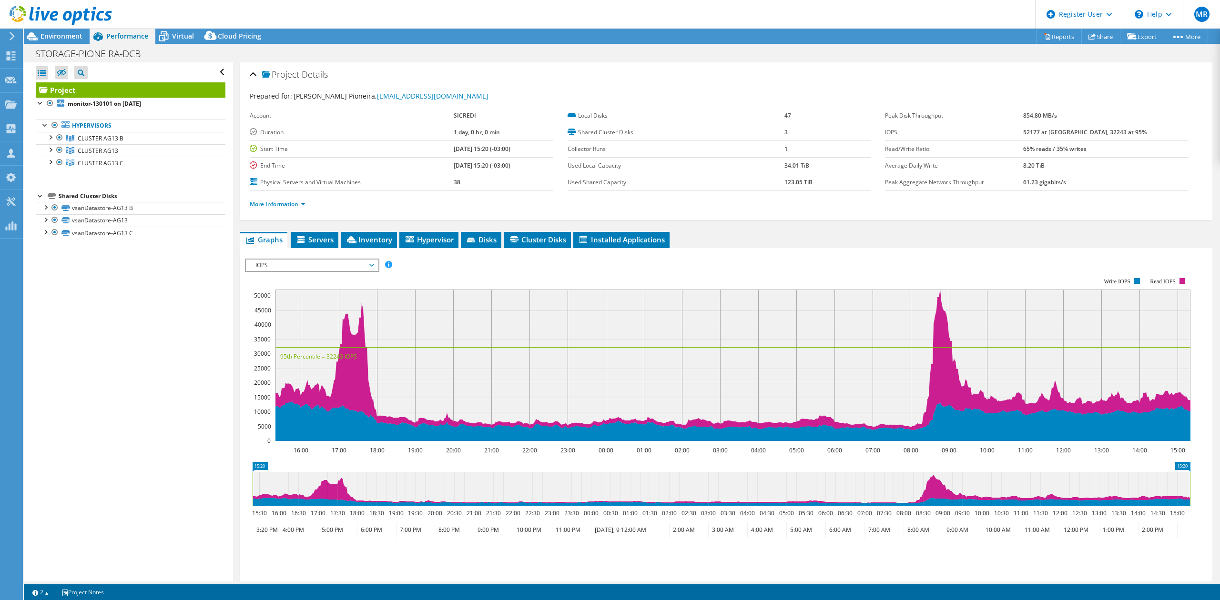
click at [79, 37] on span "Environment" at bounding box center [62, 35] width 42 height 9
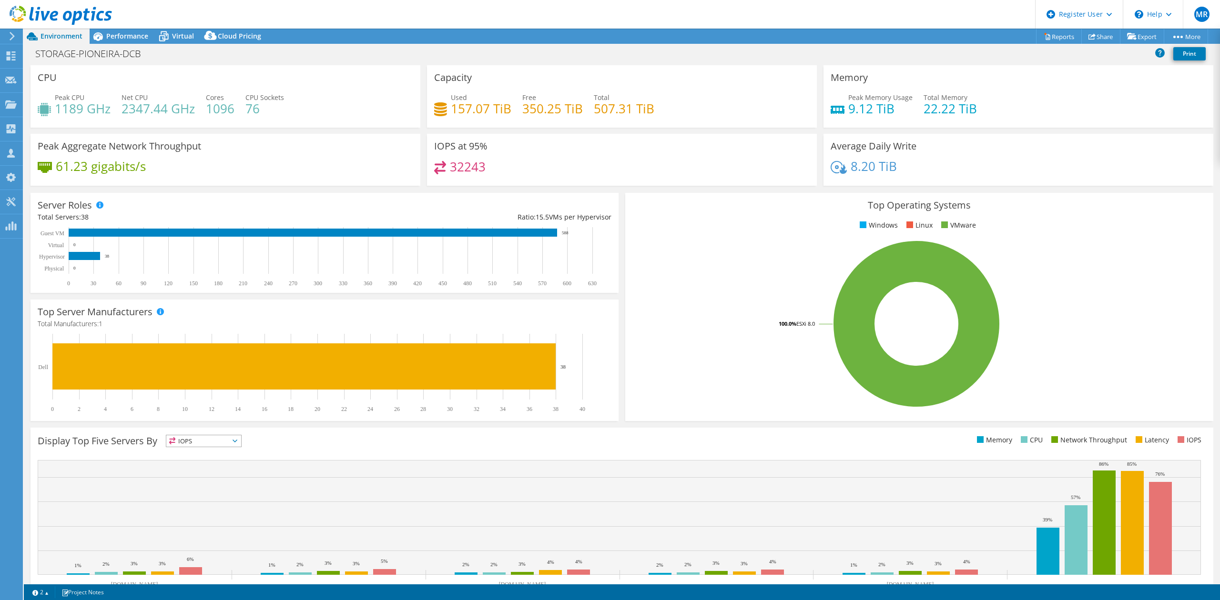
click at [460, 162] on h4 "32243" at bounding box center [468, 167] width 36 height 10
click at [622, 153] on div "IOPS at 95% 32243" at bounding box center [622, 160] width 390 height 52
click at [124, 40] on span "Performance" at bounding box center [127, 35] width 42 height 9
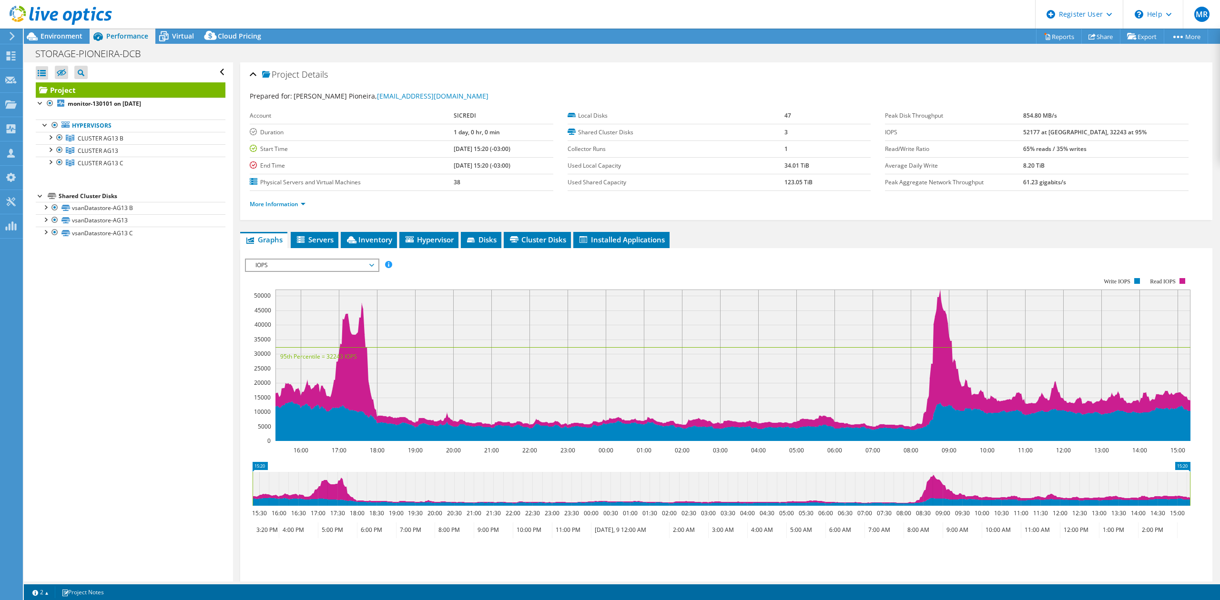
click at [172, 39] on span "Virtual" at bounding box center [183, 35] width 22 height 9
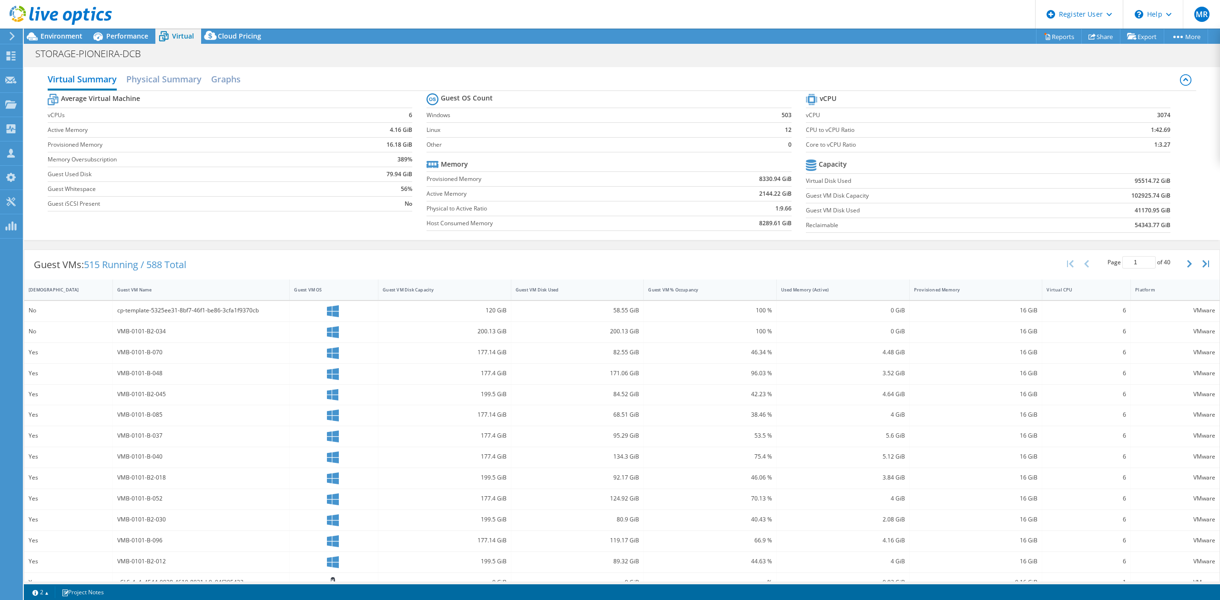
click at [140, 33] on span "Performance" at bounding box center [127, 35] width 42 height 9
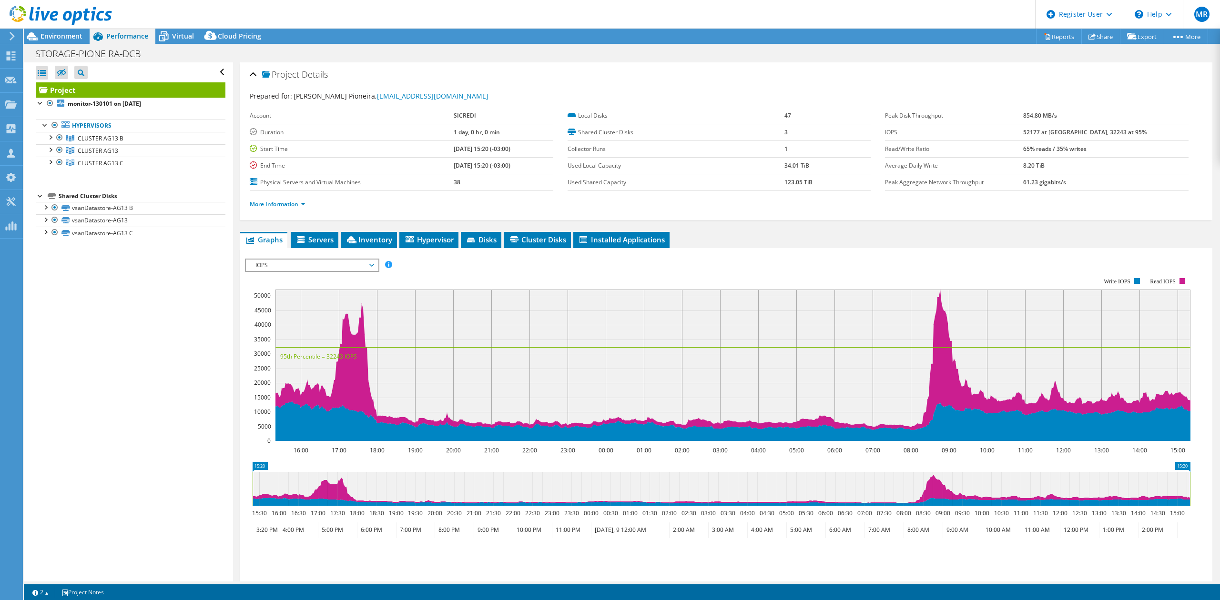
click at [345, 269] on span "IOPS" at bounding box center [312, 265] width 122 height 11
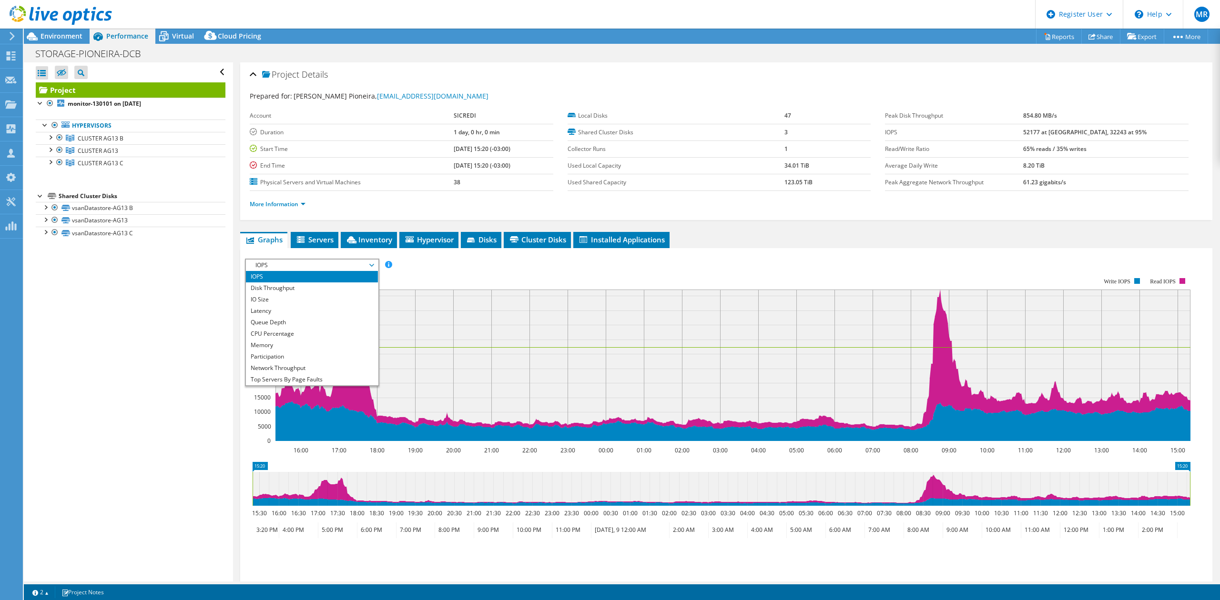
click at [325, 313] on li "Latency" at bounding box center [312, 310] width 132 height 11
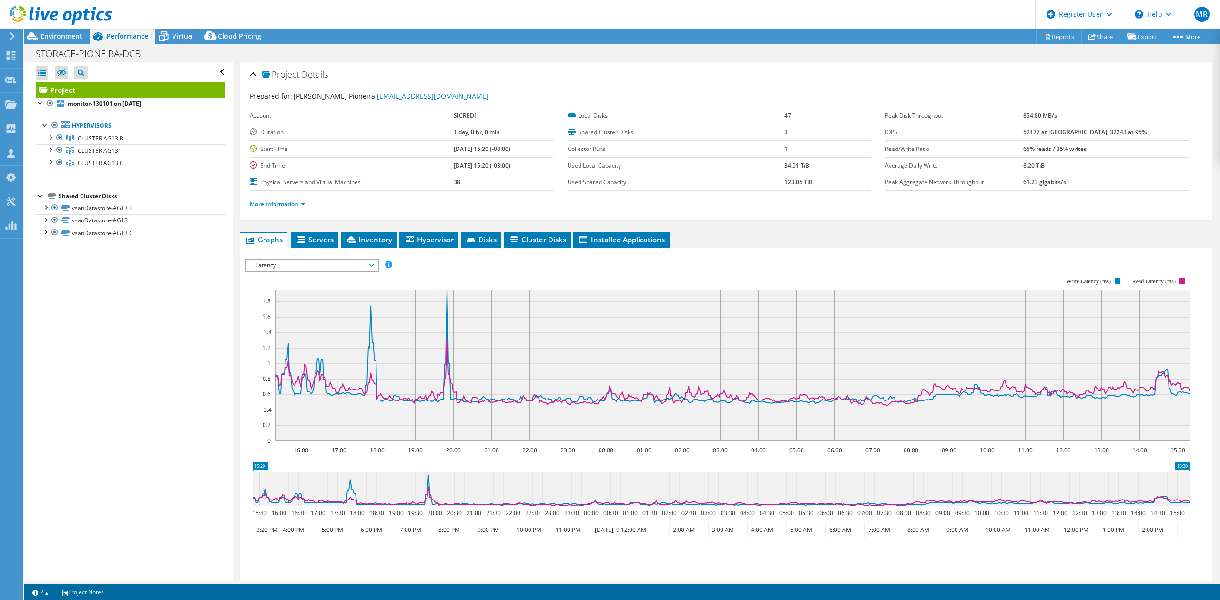
click at [333, 253] on div "IOPS Disk Throughput IO Size Latency Queue Depth CPU Percentage Memory Page Fau…" at bounding box center [726, 416] width 963 height 336
click at [342, 263] on span "Latency" at bounding box center [312, 265] width 122 height 11
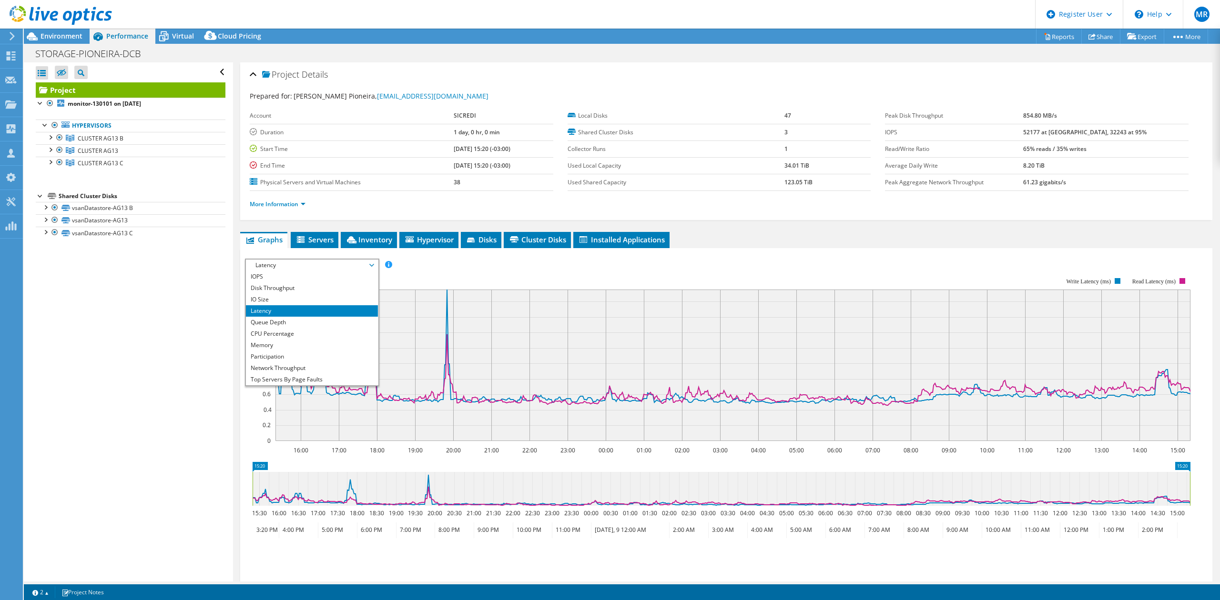
click at [337, 292] on li "Disk Throughput" at bounding box center [312, 288] width 132 height 11
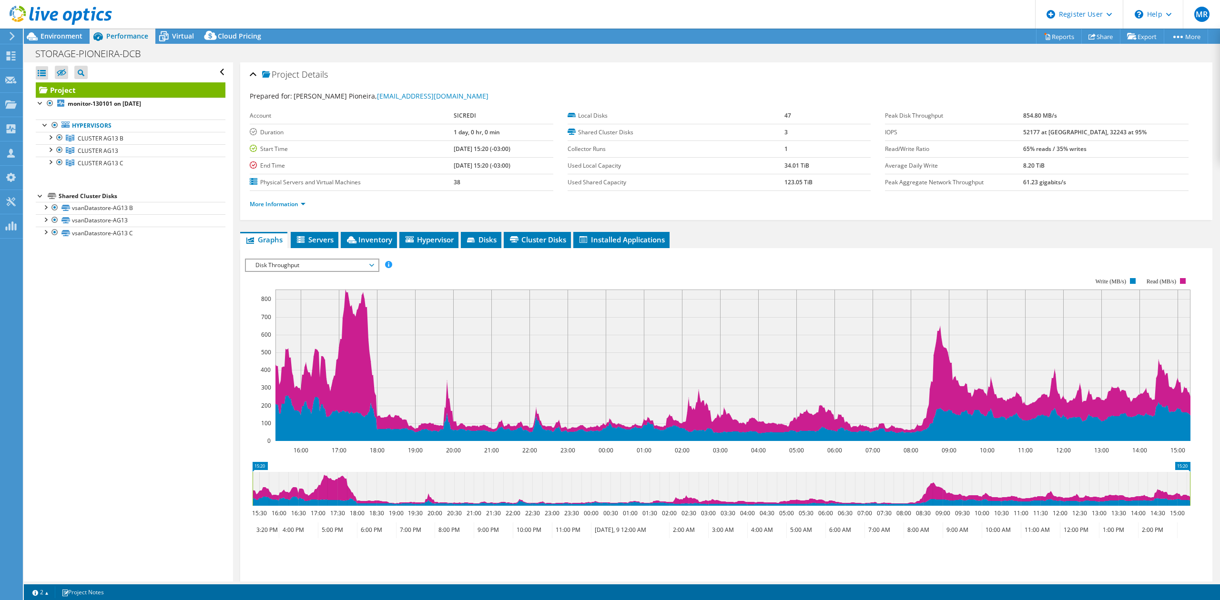
click at [317, 269] on span "Disk Throughput" at bounding box center [312, 265] width 122 height 11
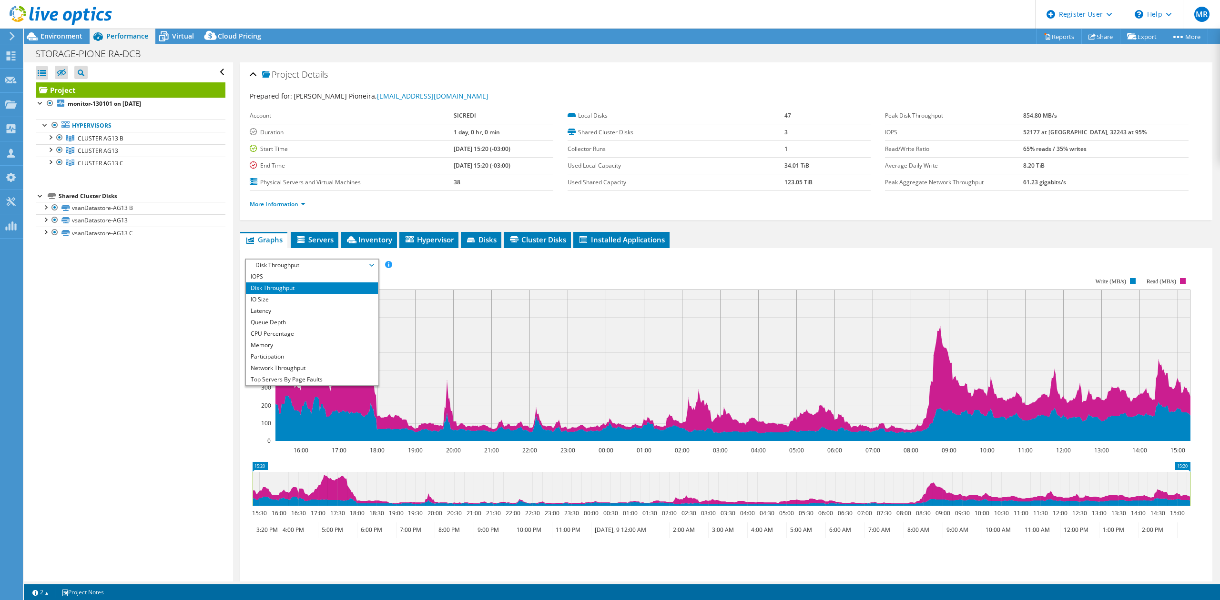
click at [318, 299] on li "IO Size" at bounding box center [312, 299] width 132 height 11
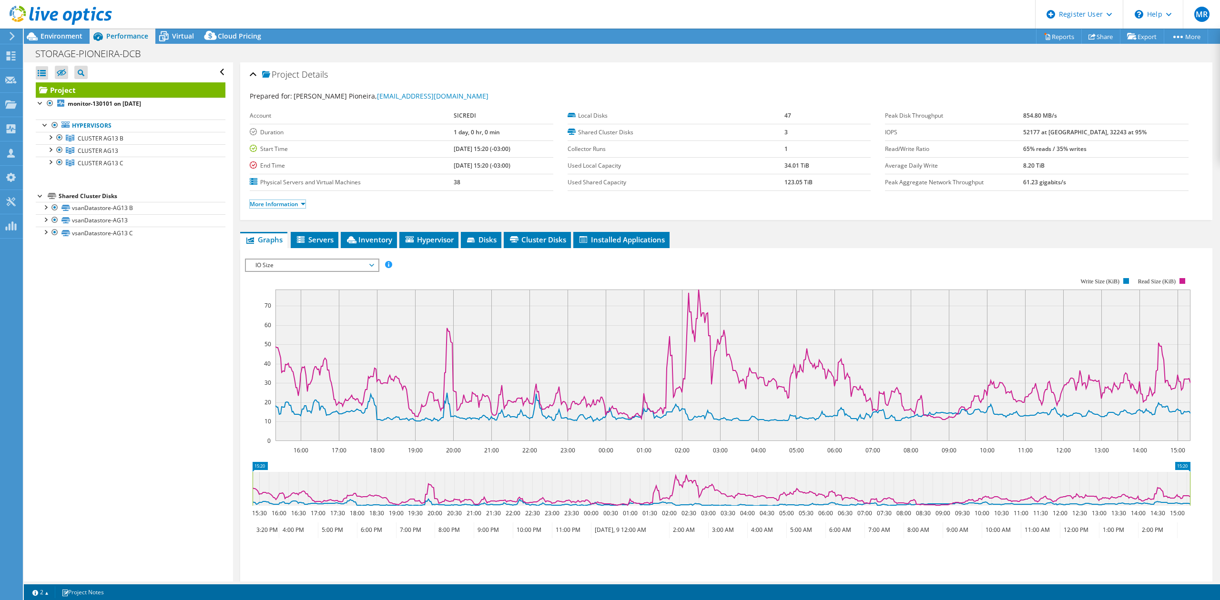
click at [277, 207] on link "More Information" at bounding box center [278, 204] width 56 height 8
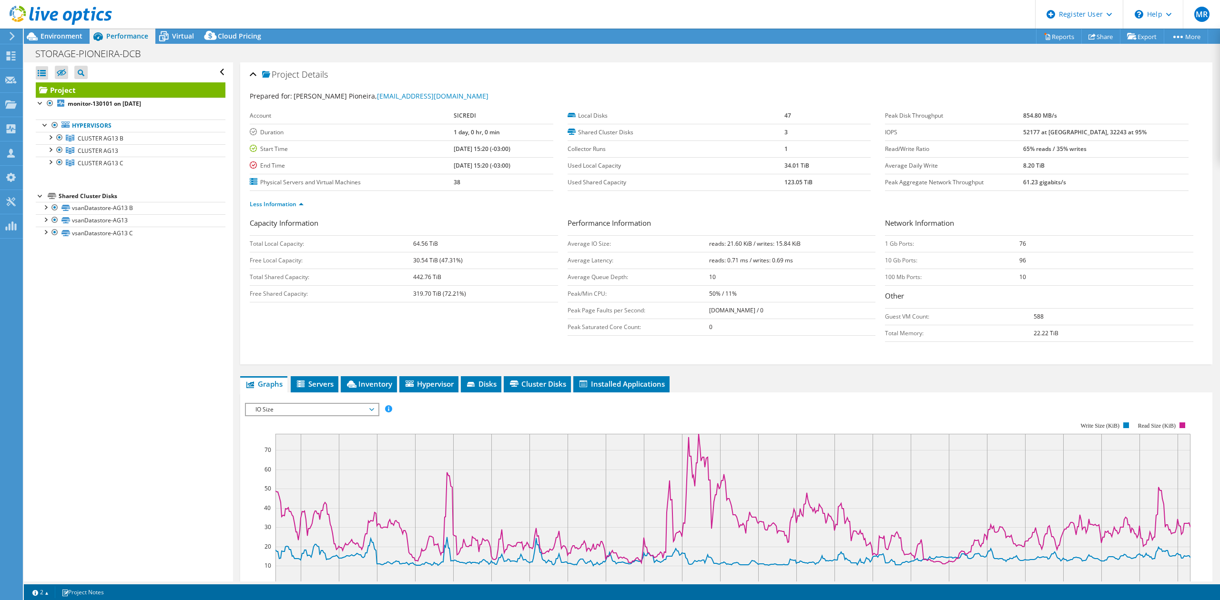
click at [727, 246] on b "reads: 21.60 KiB / writes: 15.84 KiB" at bounding box center [754, 244] width 91 height 8
click at [782, 246] on b "reads: 21.60 KiB / writes: 15.84 KiB" at bounding box center [754, 244] width 91 height 8
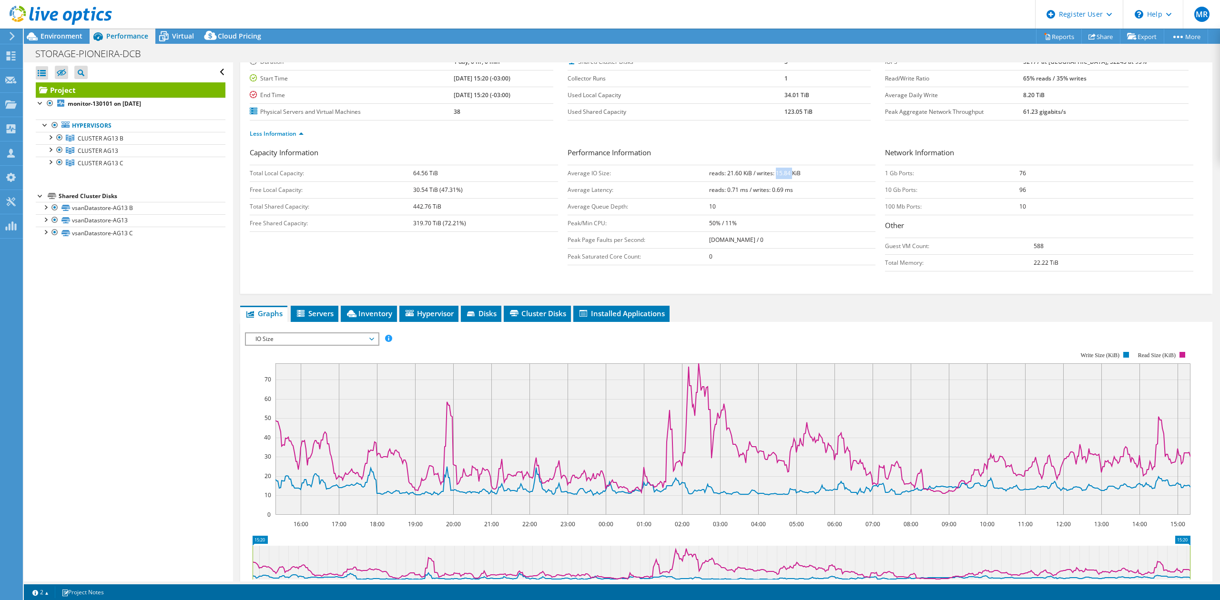
scroll to position [127, 0]
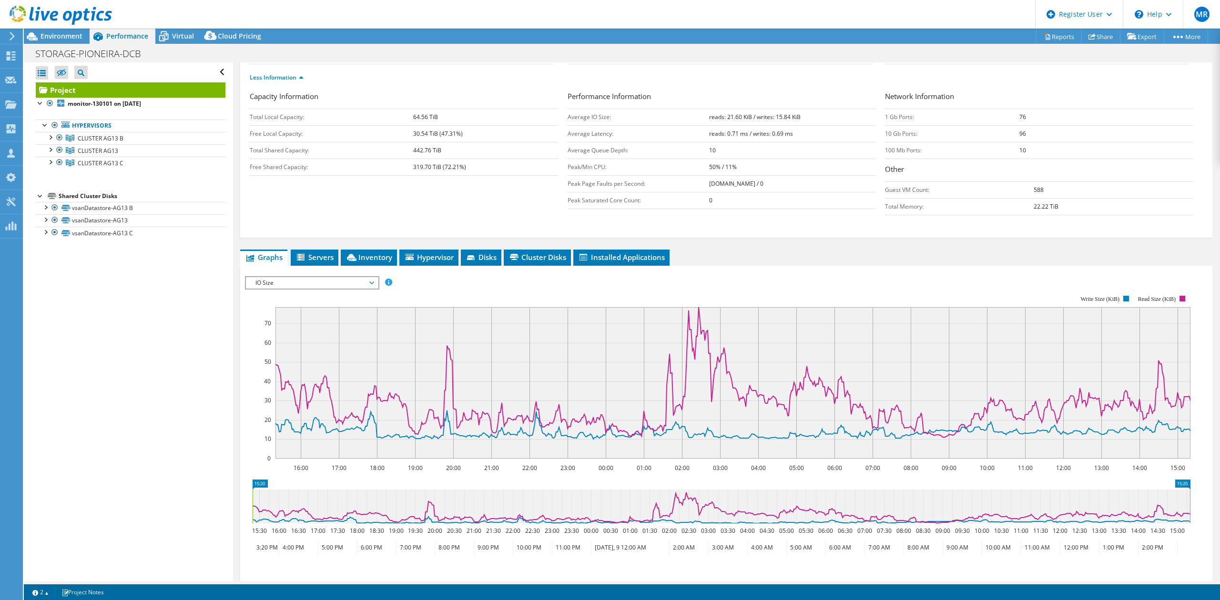
click at [341, 289] on span "IO Size" at bounding box center [312, 282] width 122 height 11
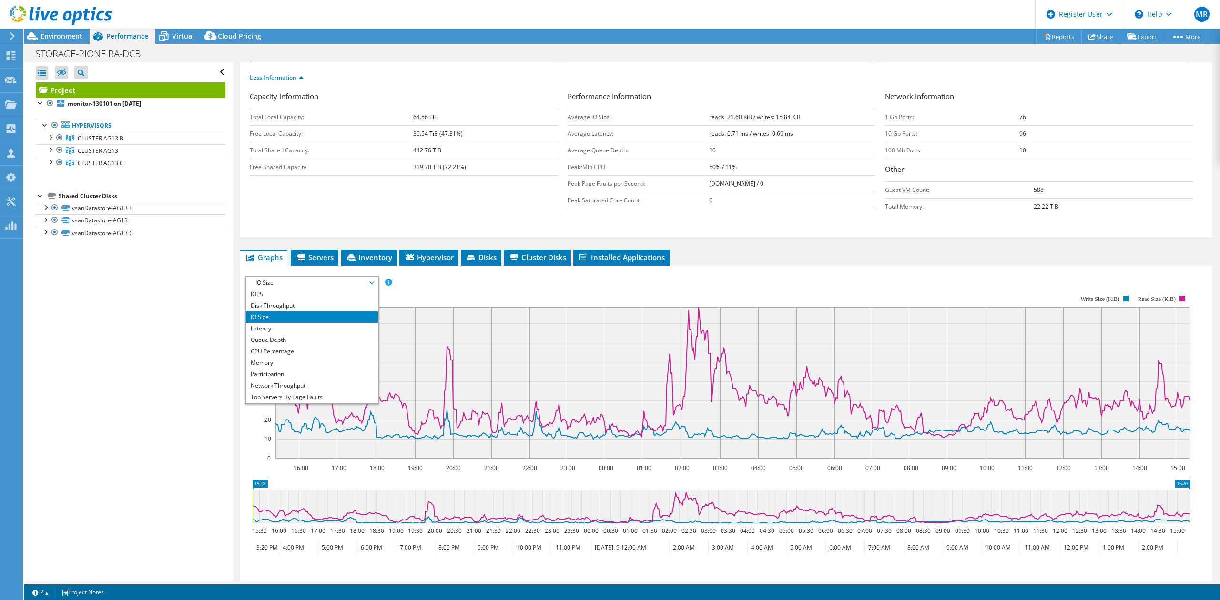
click at [334, 300] on li "IOPS" at bounding box center [312, 294] width 132 height 11
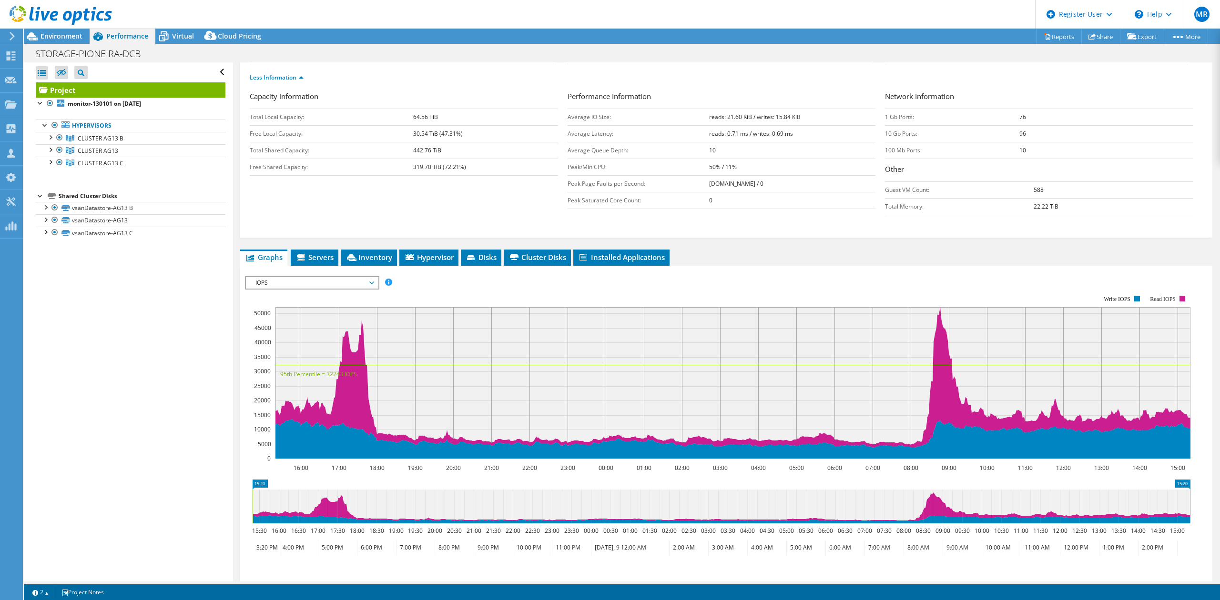
click at [161, 365] on div "Open All Close All Hide Excluded Nodes Project Tree Filter" at bounding box center [128, 321] width 209 height 519
click at [347, 286] on span "IOPS" at bounding box center [312, 282] width 122 height 11
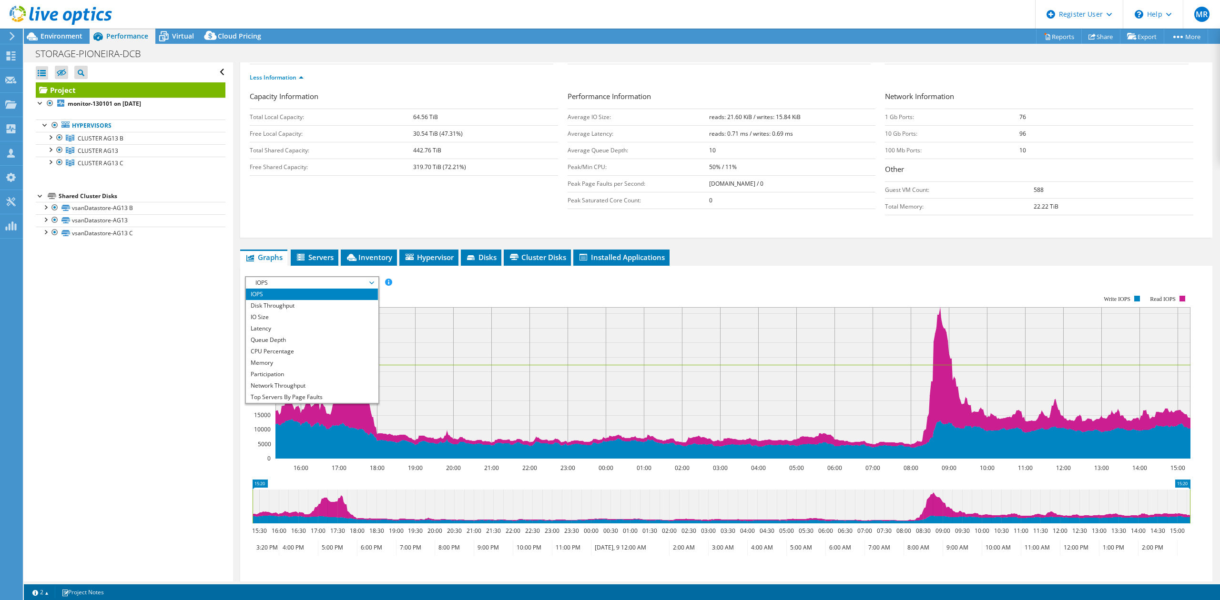
click at [340, 305] on li "Disk Throughput" at bounding box center [312, 305] width 132 height 11
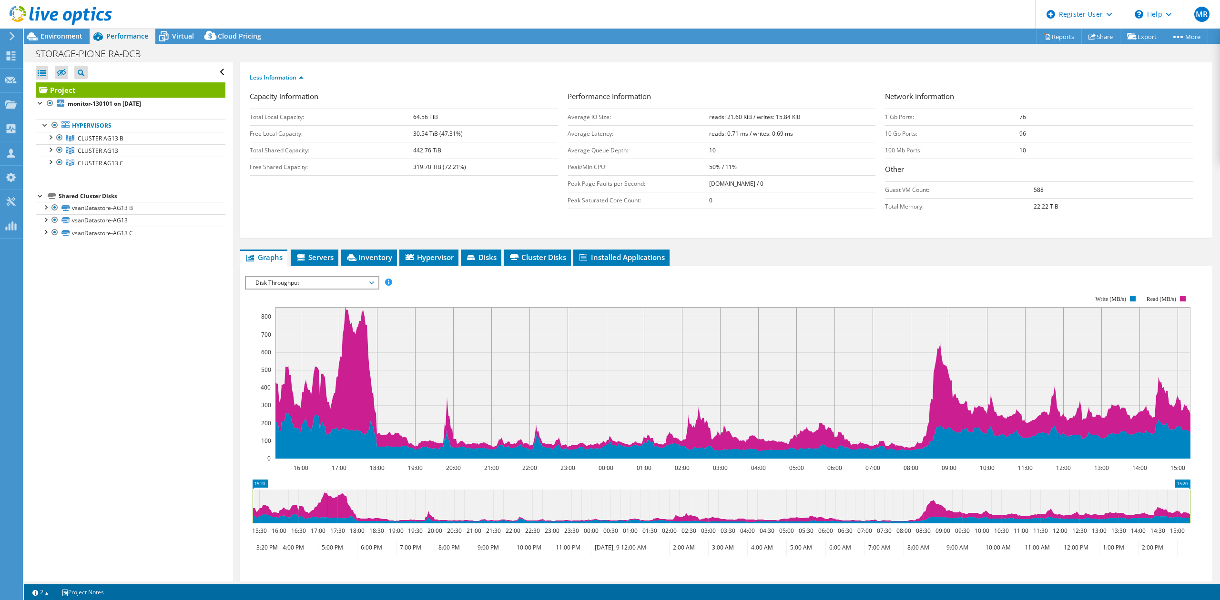
click at [427, 218] on div "Capacity Information Total Local Capacity: 64.56 TiB Free Local Capacity: 30.54…" at bounding box center [726, 155] width 953 height 129
click at [70, 35] on span "Environment" at bounding box center [62, 35] width 42 height 9
